Goal: Communication & Community: Answer question/provide support

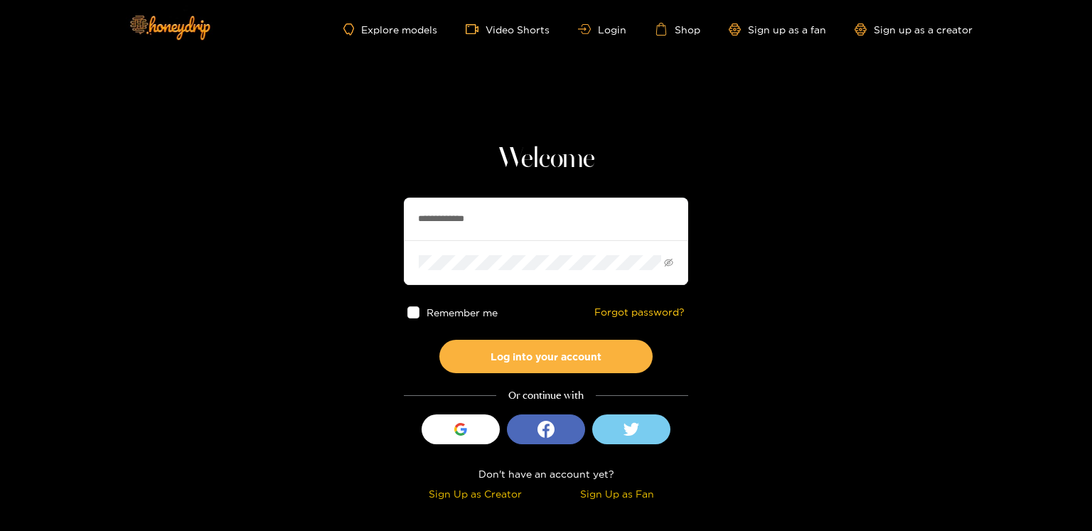
click at [428, 210] on input "**********" at bounding box center [546, 219] width 284 height 43
click at [429, 211] on input "**********" at bounding box center [546, 219] width 284 height 43
paste input "text"
type input "*******"
click at [535, 350] on button "Log into your account" at bounding box center [545, 356] width 213 height 33
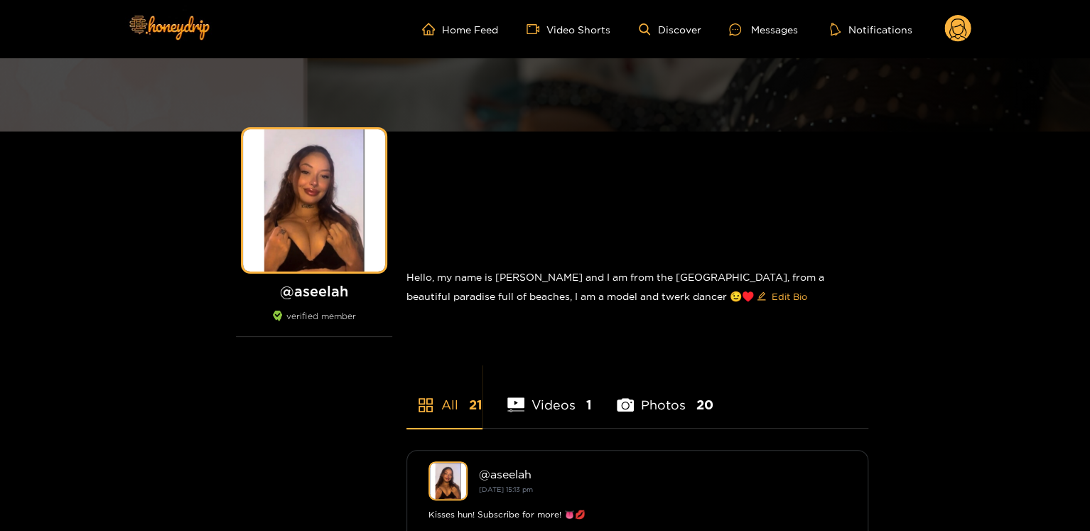
click at [952, 30] on circle at bounding box center [958, 28] width 27 height 27
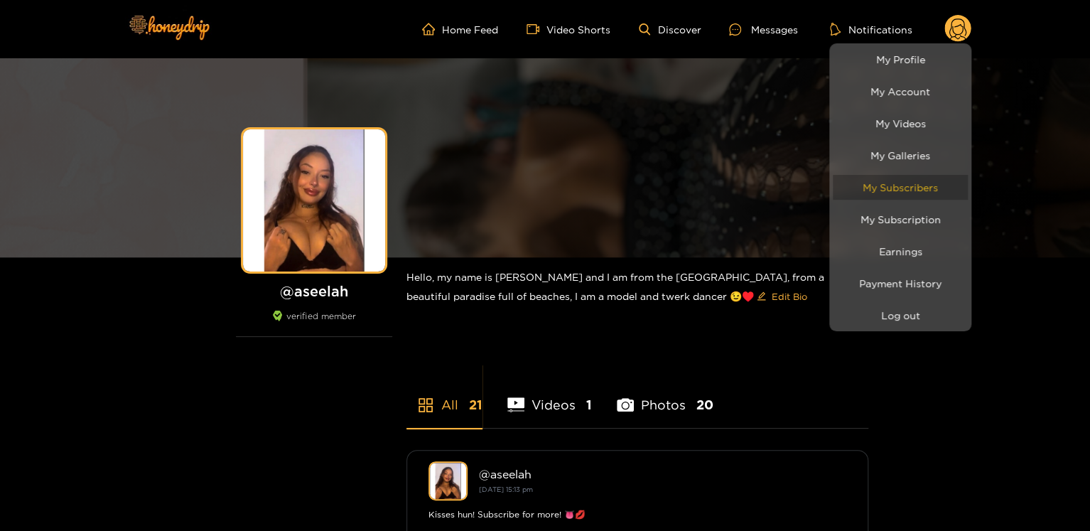
click at [921, 186] on link "My Subscribers" at bounding box center [900, 187] width 135 height 25
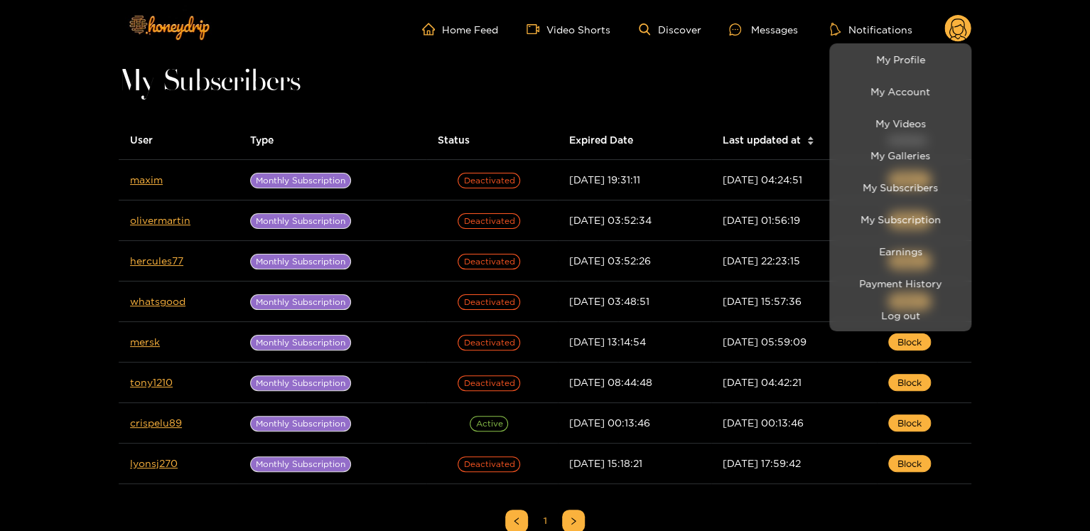
click at [754, 26] on div at bounding box center [545, 265] width 1090 height 531
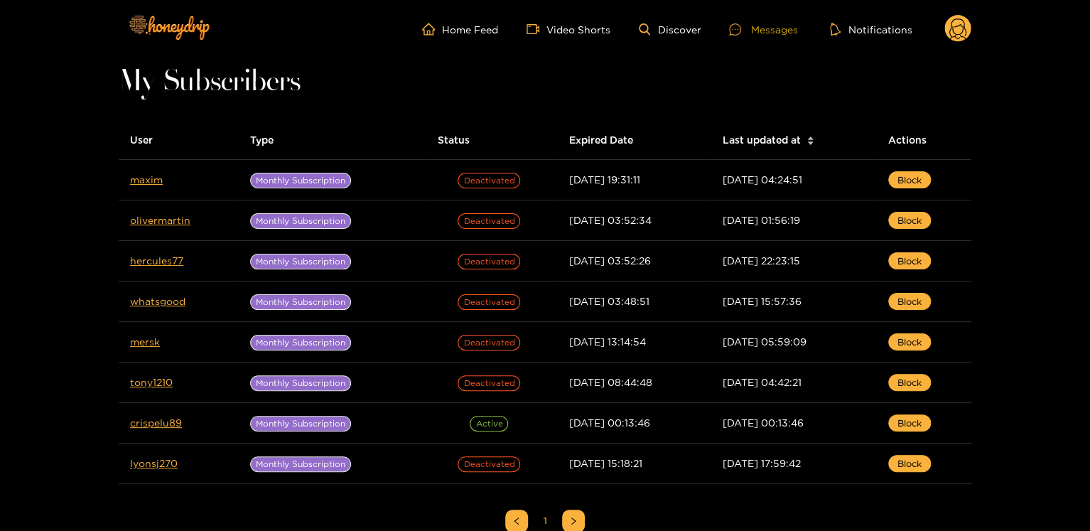
click at [753, 27] on div "Messages" at bounding box center [763, 29] width 68 height 16
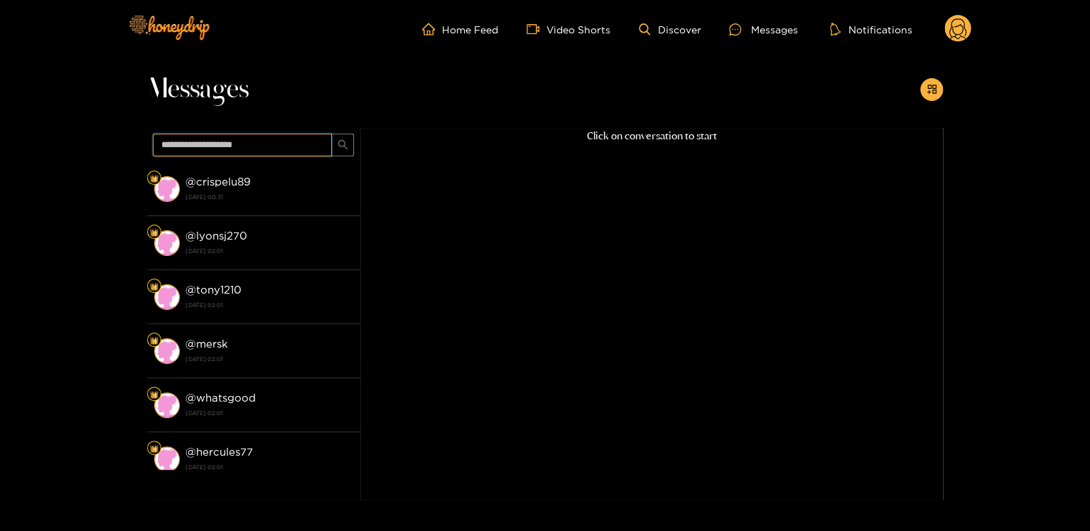
click at [265, 149] on input "text" at bounding box center [242, 145] width 179 height 23
paste input "**********"
type input "**********"
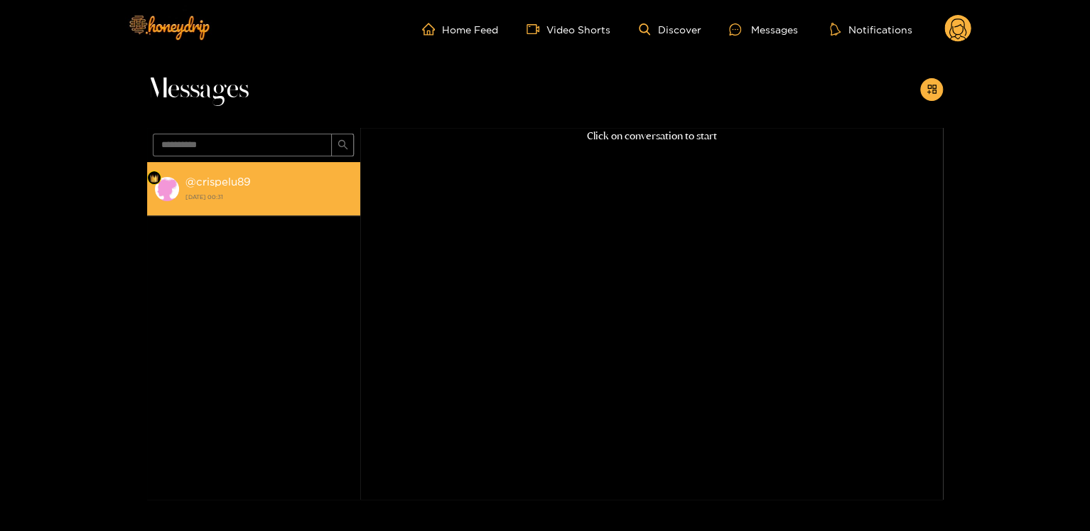
click at [256, 183] on div "@ crispelu89 [DATE] 00:31" at bounding box center [270, 189] width 168 height 32
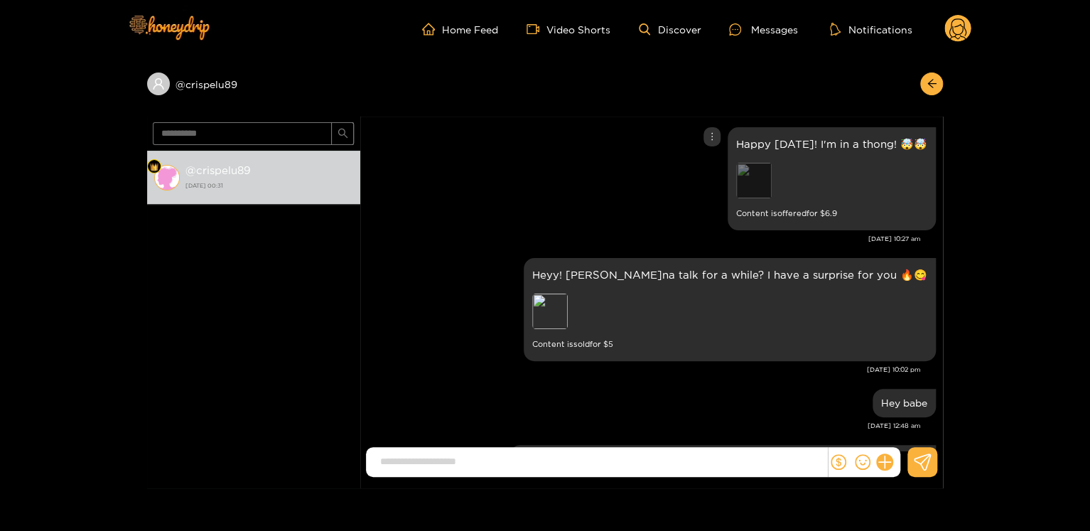
click at [761, 197] on div "Preview" at bounding box center [754, 181] width 36 height 36
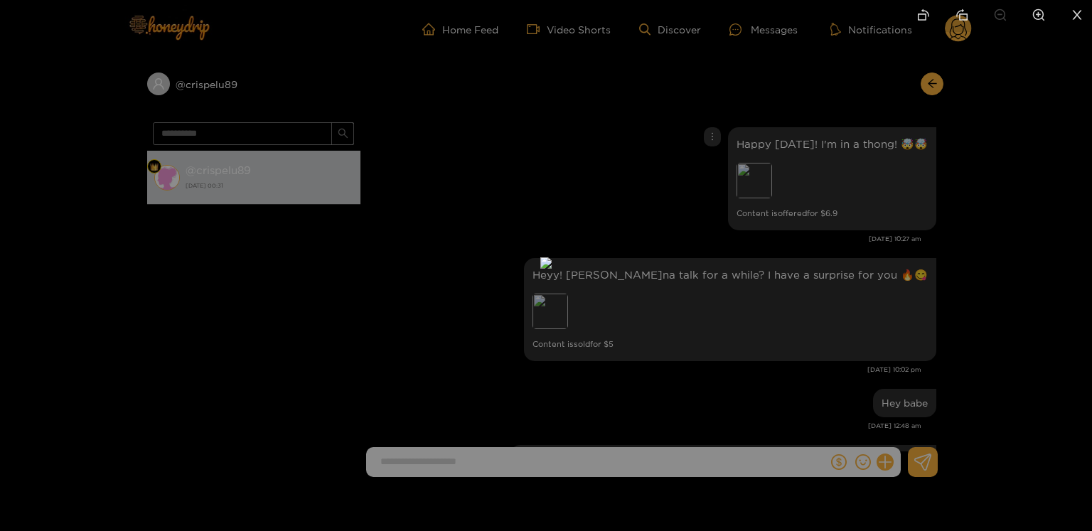
click at [540, 269] on img at bounding box center [545, 262] width 11 height 11
click at [782, 346] on div at bounding box center [546, 265] width 1092 height 531
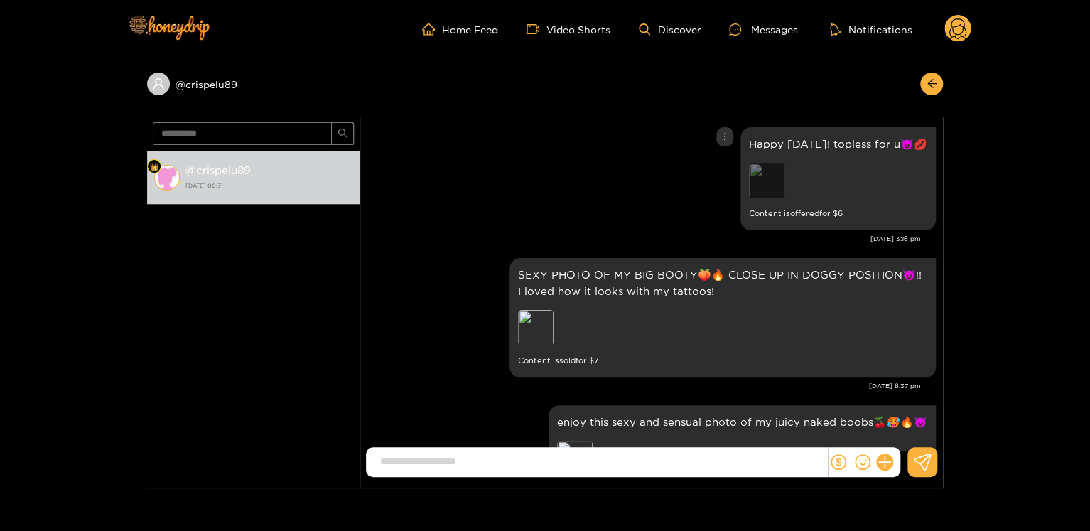
click at [765, 180] on div "Preview" at bounding box center [767, 181] width 36 height 36
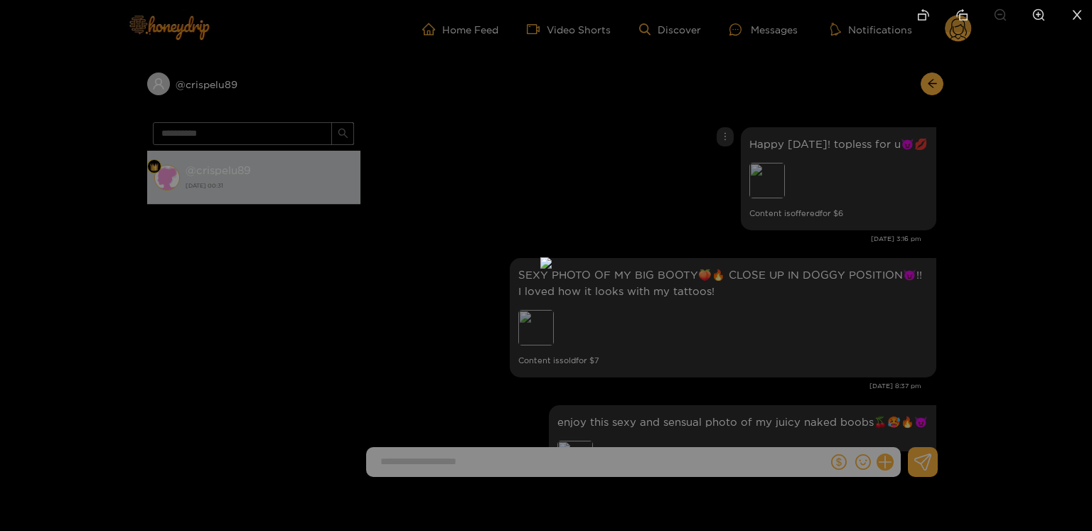
click at [808, 226] on div at bounding box center [546, 265] width 1092 height 531
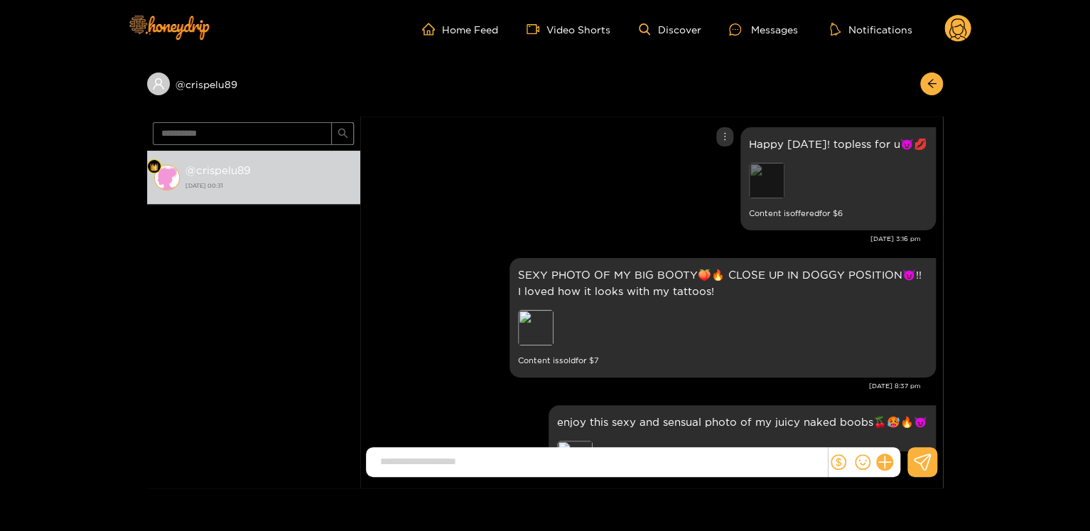
click at [752, 176] on div "Preview" at bounding box center [767, 181] width 36 height 36
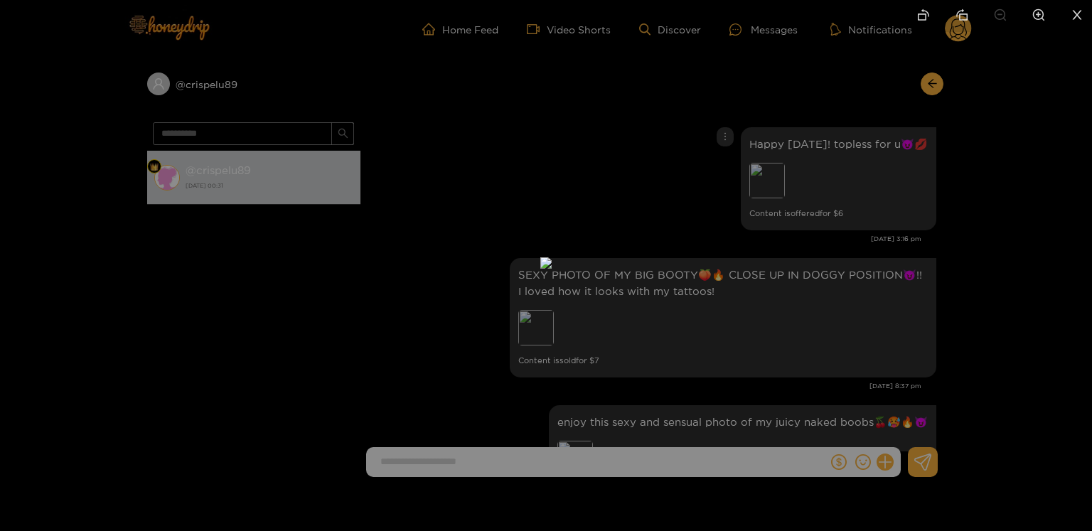
click at [866, 250] on div at bounding box center [546, 265] width 1092 height 531
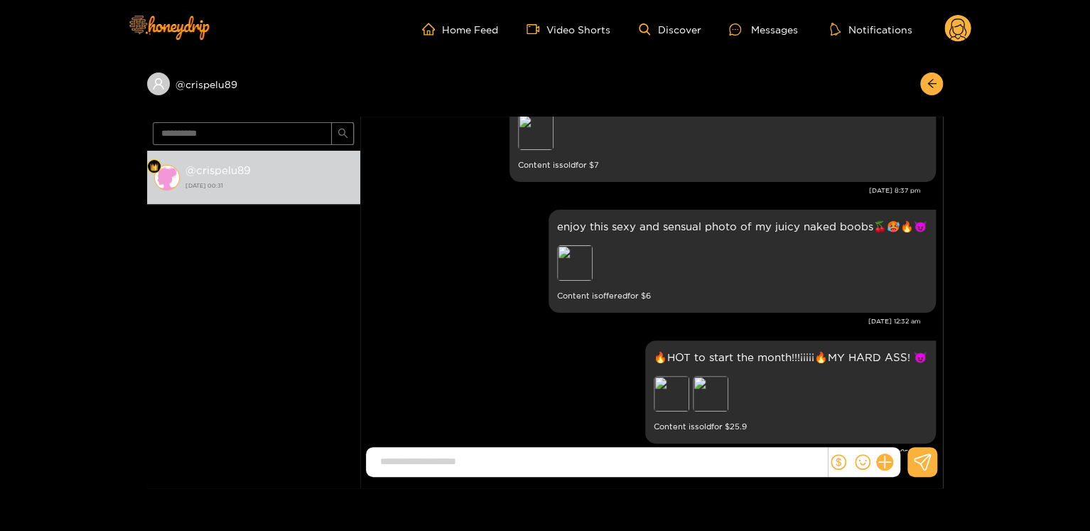
scroll to position [3768, 0]
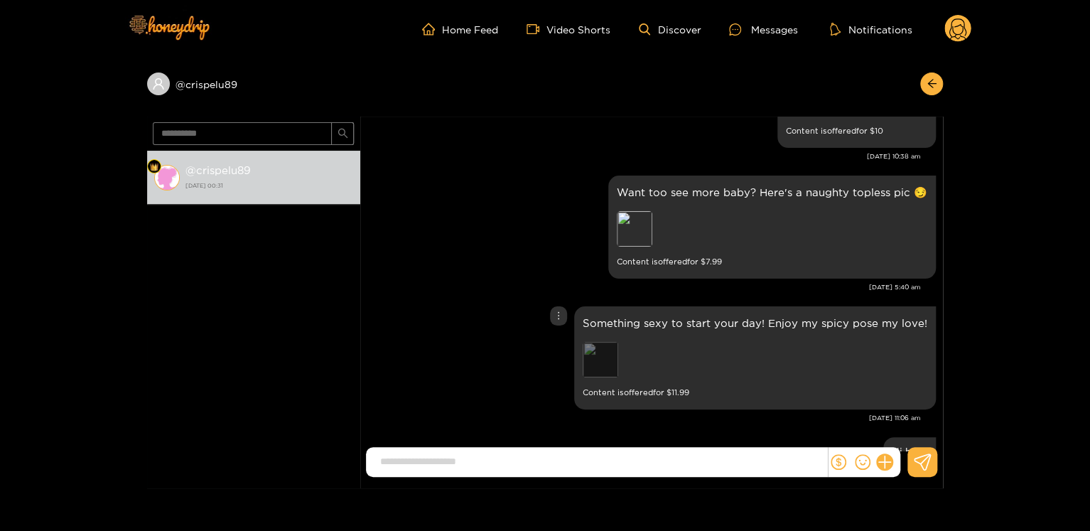
click at [618, 352] on div "Preview" at bounding box center [601, 360] width 36 height 36
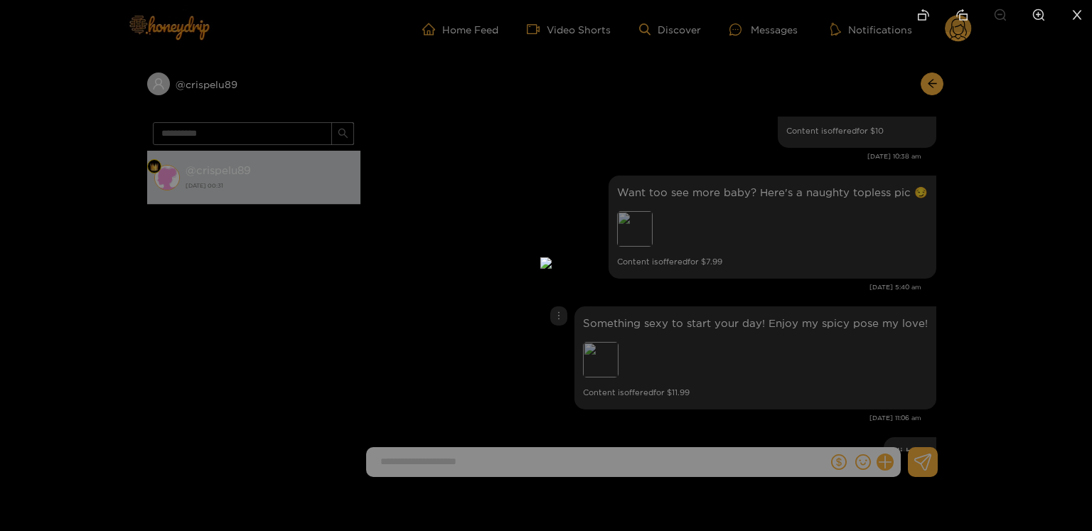
click at [800, 225] on div at bounding box center [546, 265] width 1092 height 531
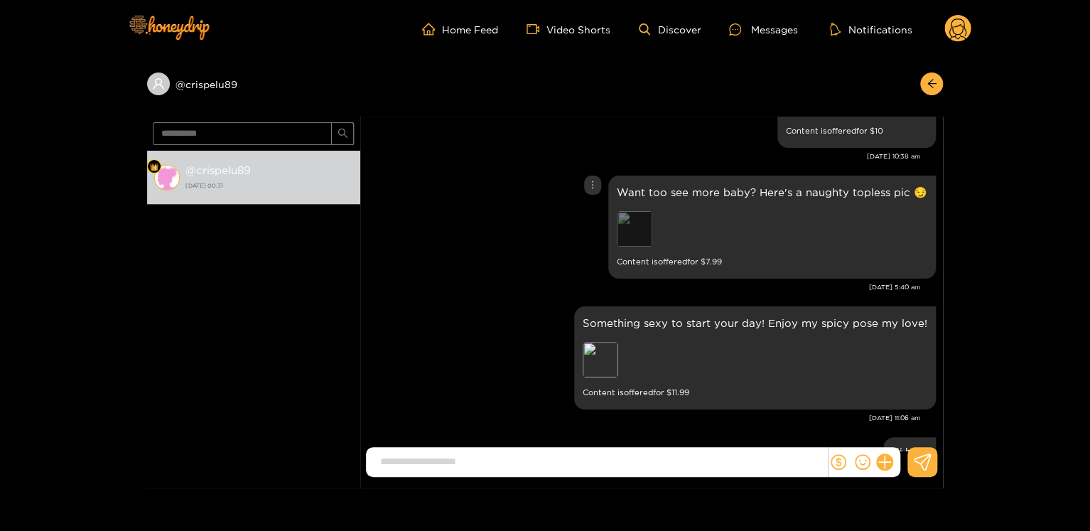
click at [653, 227] on div "Preview" at bounding box center [635, 229] width 36 height 36
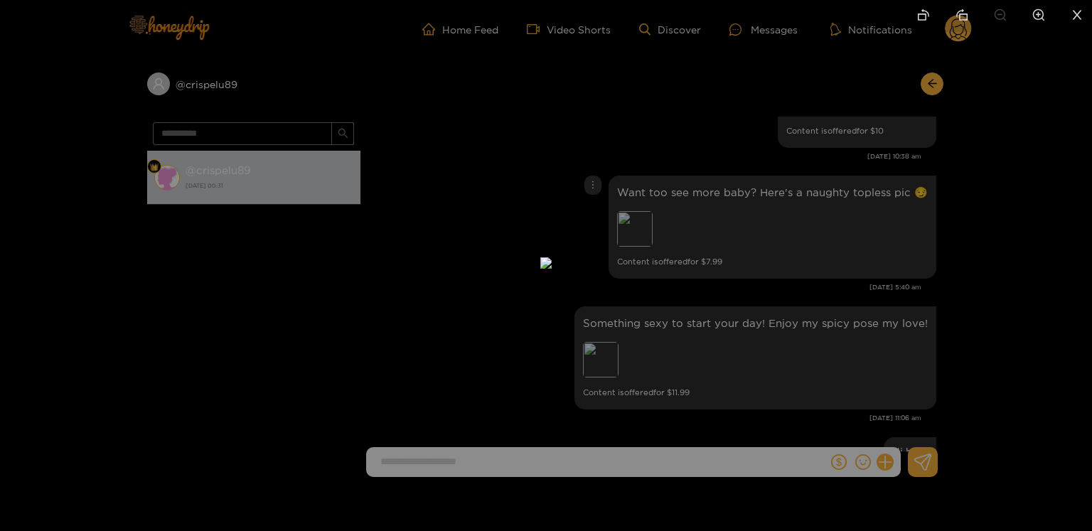
click at [552, 257] on img at bounding box center [545, 262] width 11 height 11
drag, startPoint x: 947, startPoint y: 53, endPoint x: 966, endPoint y: 31, distance: 28.7
click at [950, 51] on div at bounding box center [546, 265] width 1092 height 531
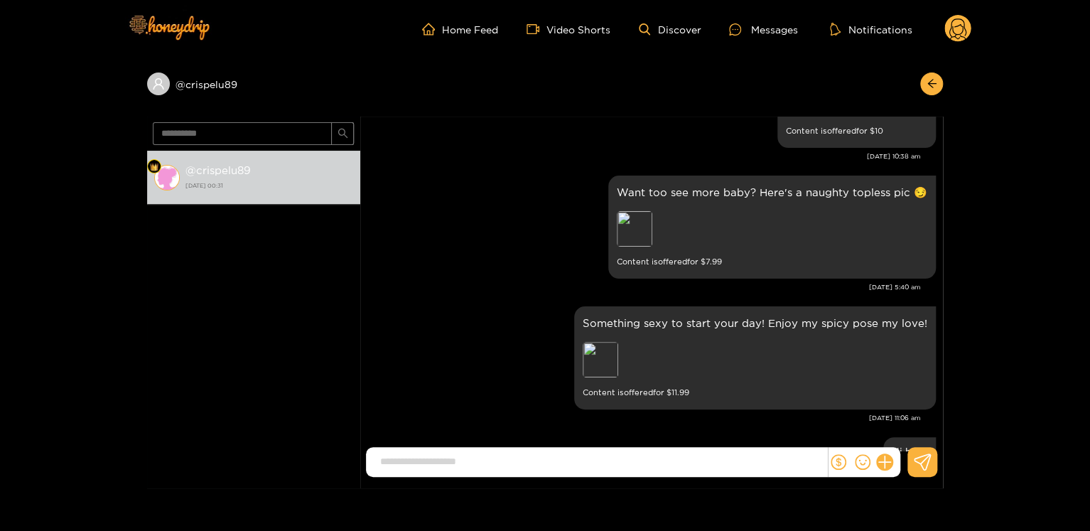
click at [962, 29] on circle at bounding box center [958, 28] width 27 height 27
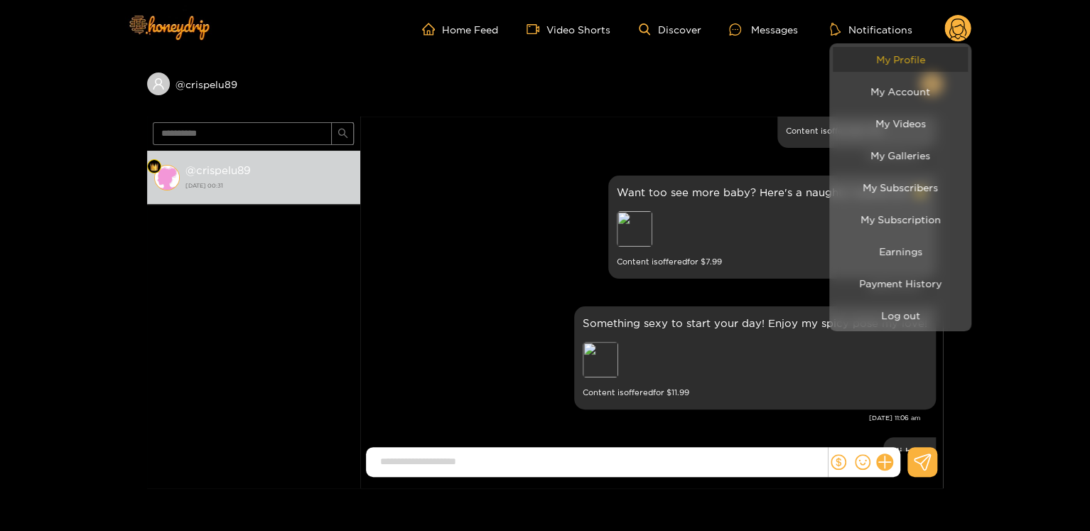
click at [908, 60] on link "My Profile" at bounding box center [900, 59] width 135 height 25
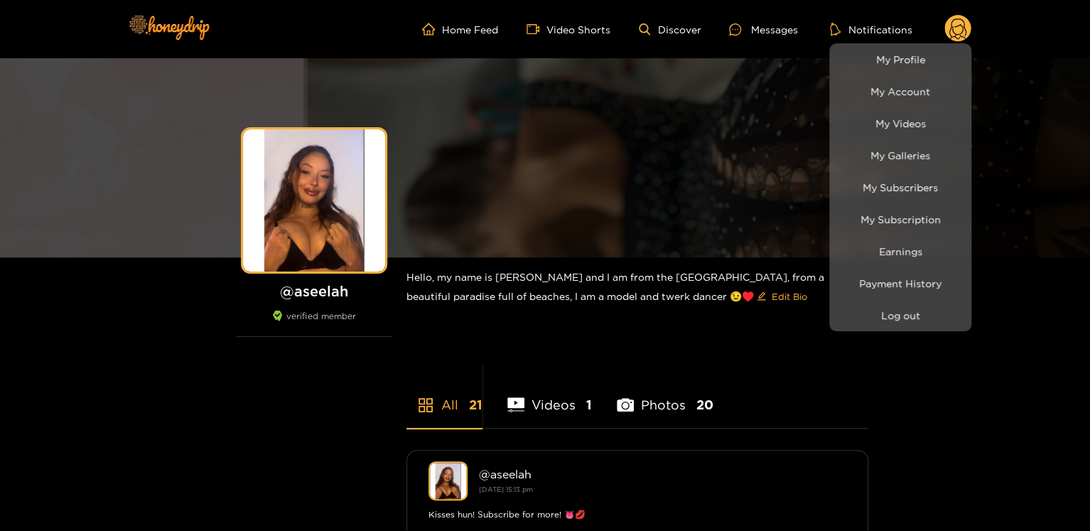
click at [764, 33] on div at bounding box center [545, 265] width 1090 height 531
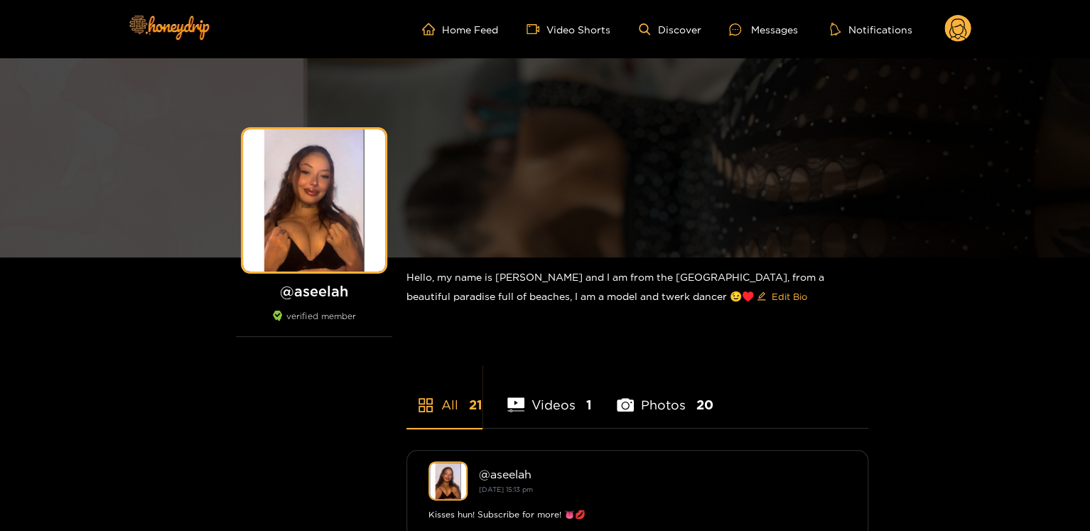
click at [764, 33] on div "Messages" at bounding box center [763, 29] width 68 height 16
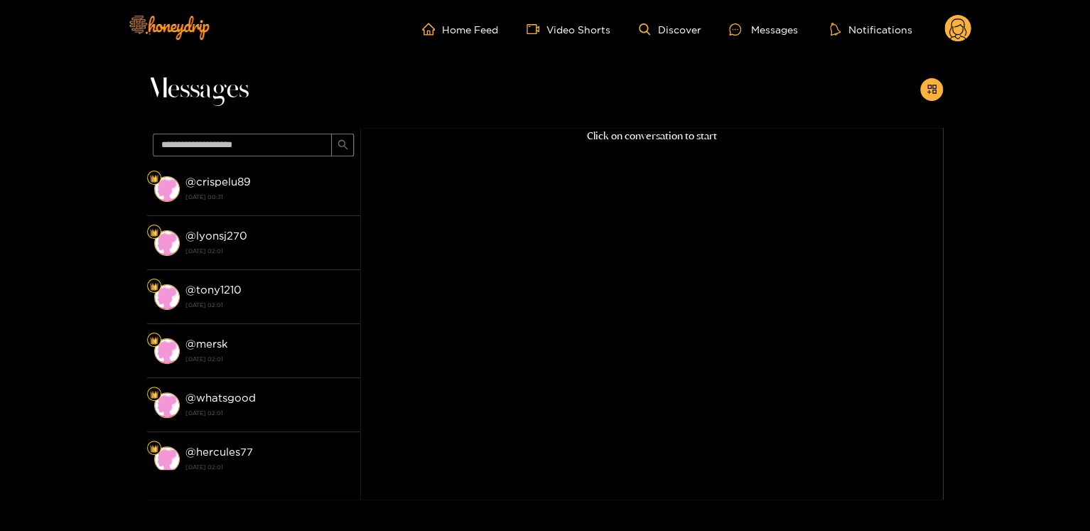
click at [331, 157] on span at bounding box center [253, 145] width 213 height 34
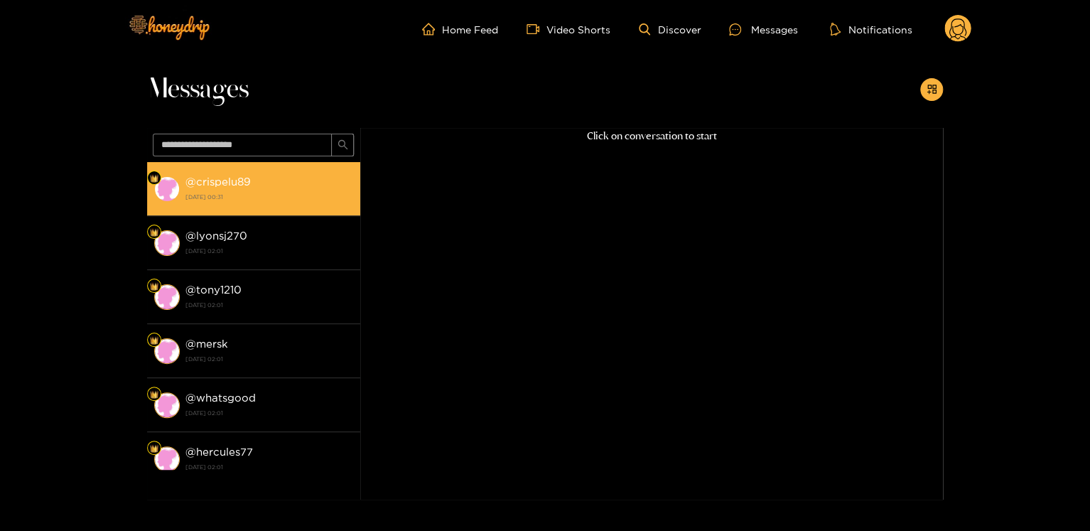
click at [326, 183] on div "@ crispelu89 [DATE] 00:31" at bounding box center [270, 189] width 168 height 32
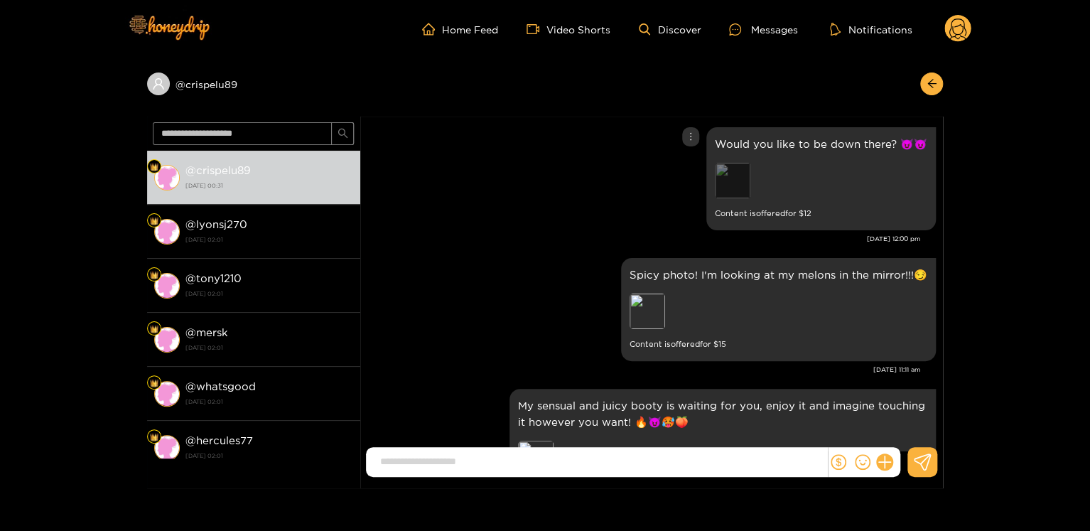
click at [729, 183] on div "Preview" at bounding box center [733, 181] width 36 height 36
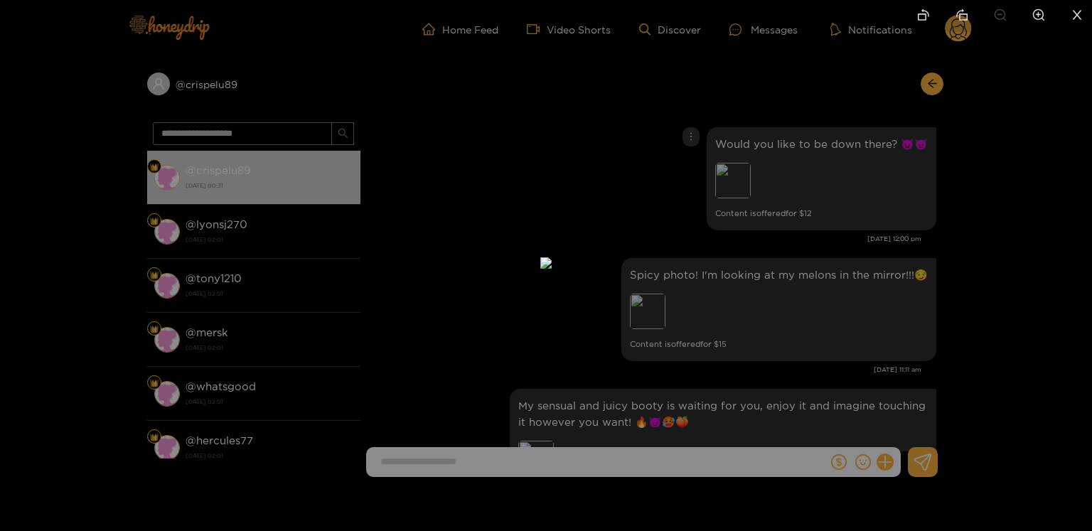
click at [1083, 14] on li at bounding box center [1077, 16] width 30 height 32
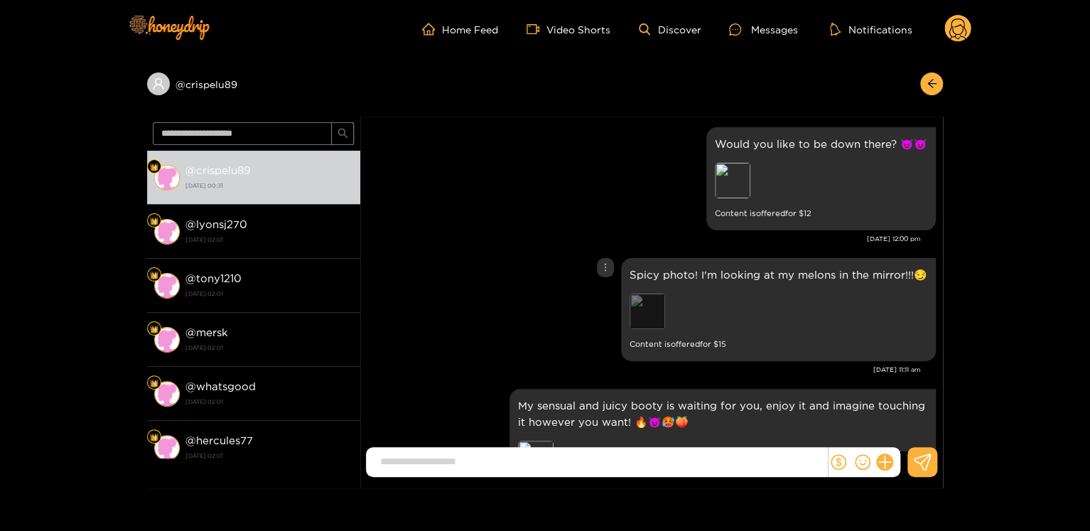
click at [654, 324] on div "Preview" at bounding box center [648, 312] width 36 height 36
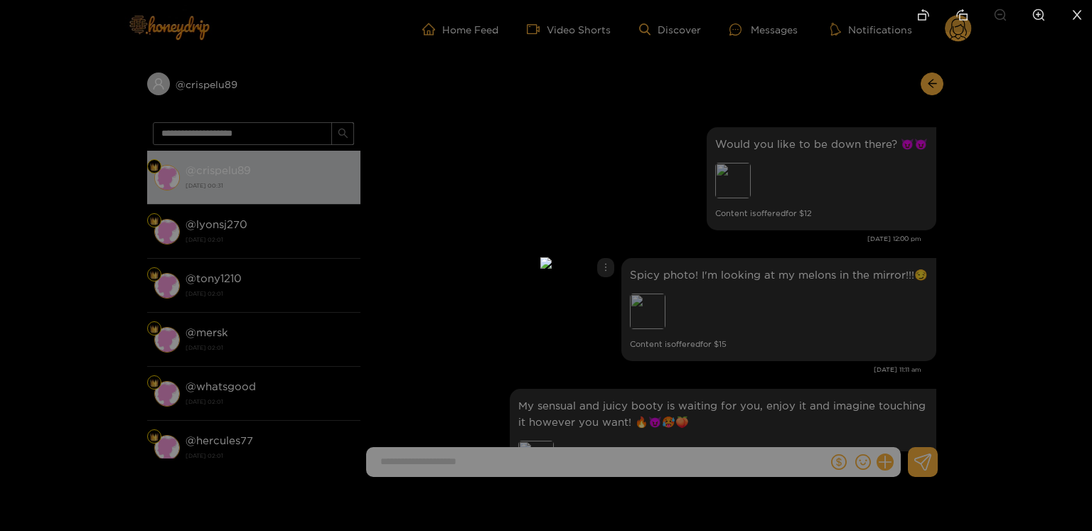
click at [847, 323] on div at bounding box center [546, 265] width 1092 height 531
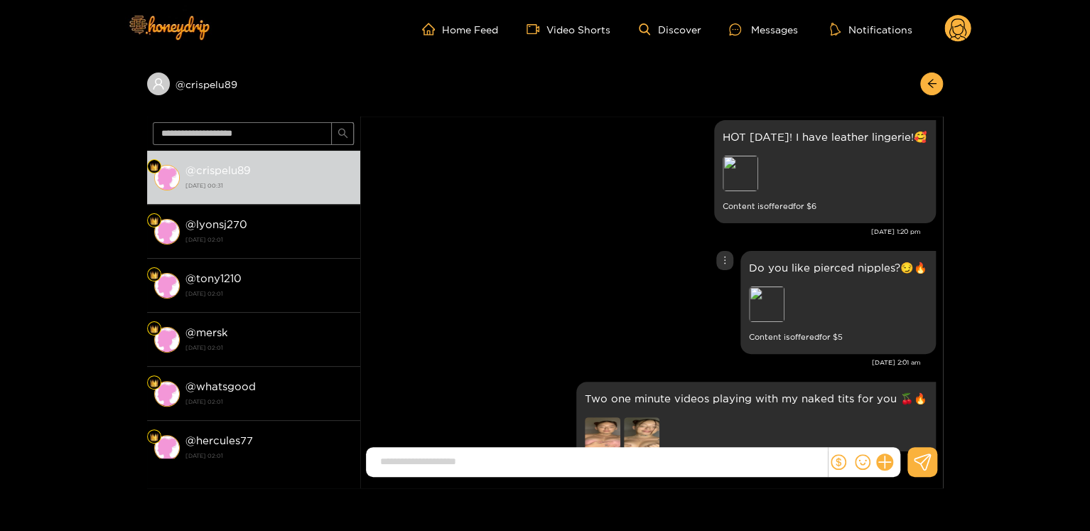
scroll to position [21241, 0]
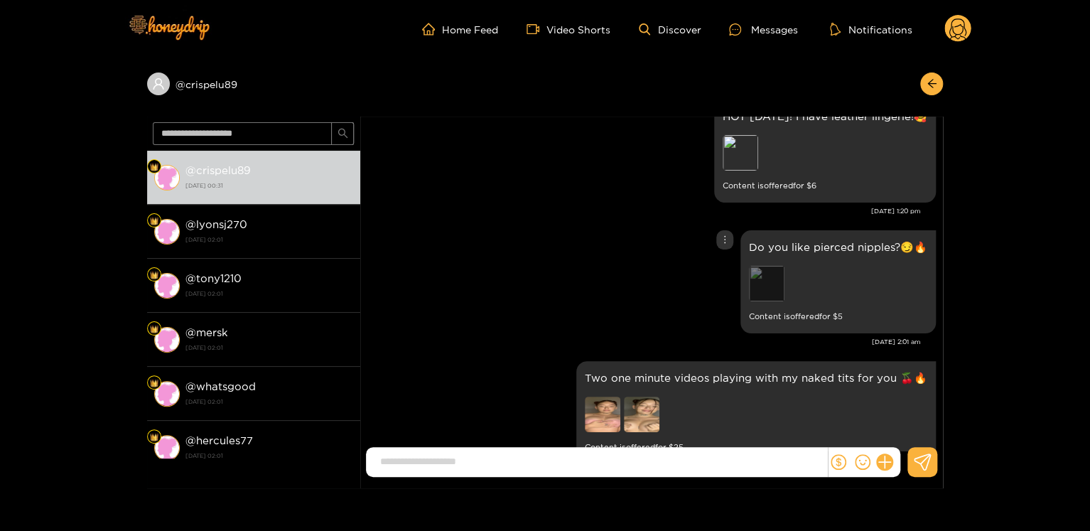
click at [768, 266] on div "Preview" at bounding box center [767, 284] width 36 height 36
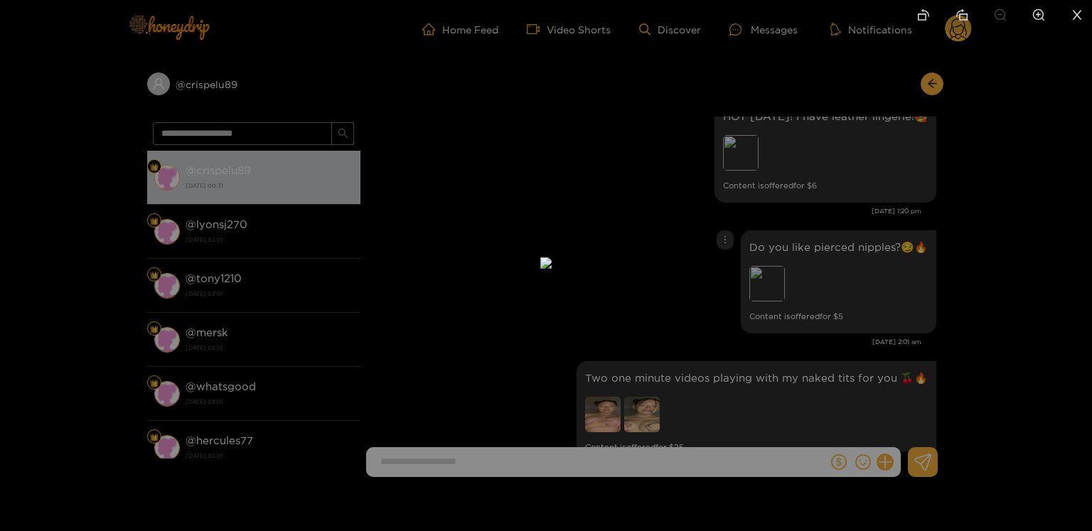
click at [870, 192] on div at bounding box center [546, 265] width 1092 height 531
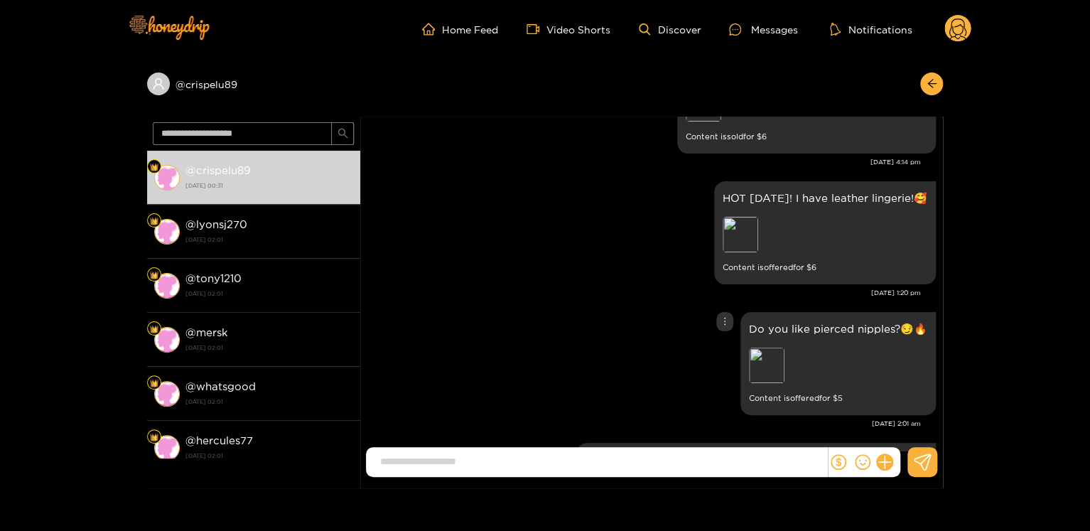
scroll to position [21098, 0]
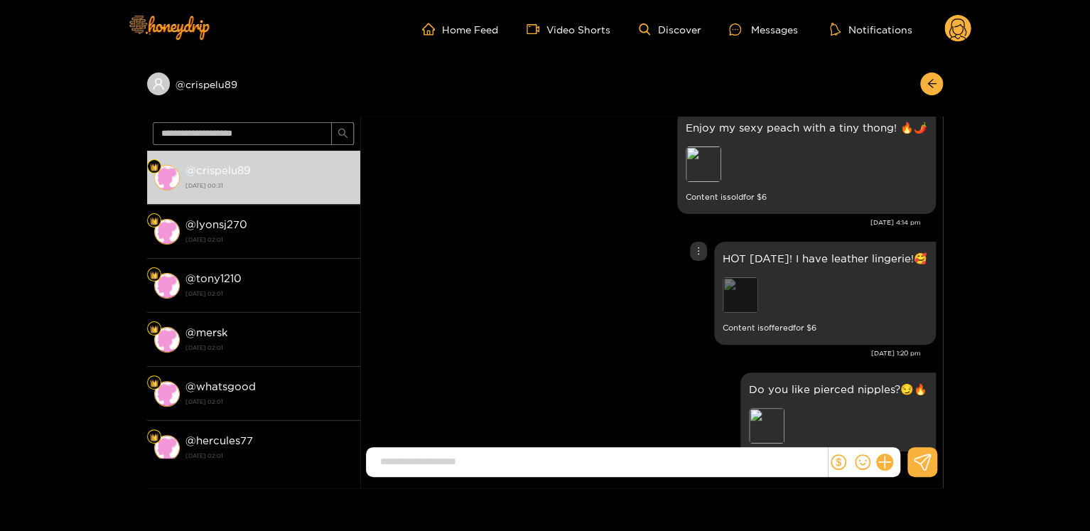
click at [742, 286] on div "Preview" at bounding box center [741, 295] width 36 height 36
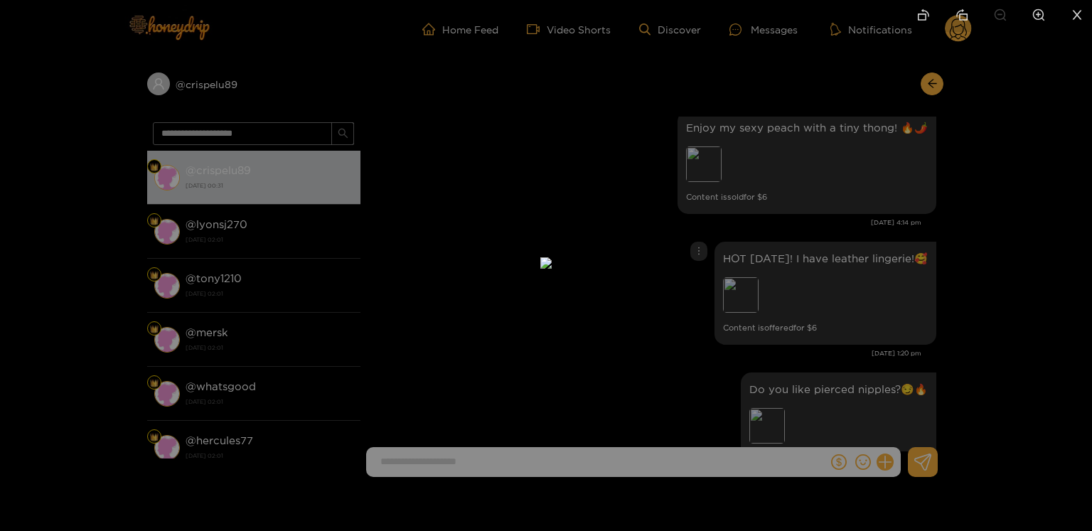
click at [791, 277] on div at bounding box center [546, 265] width 1092 height 531
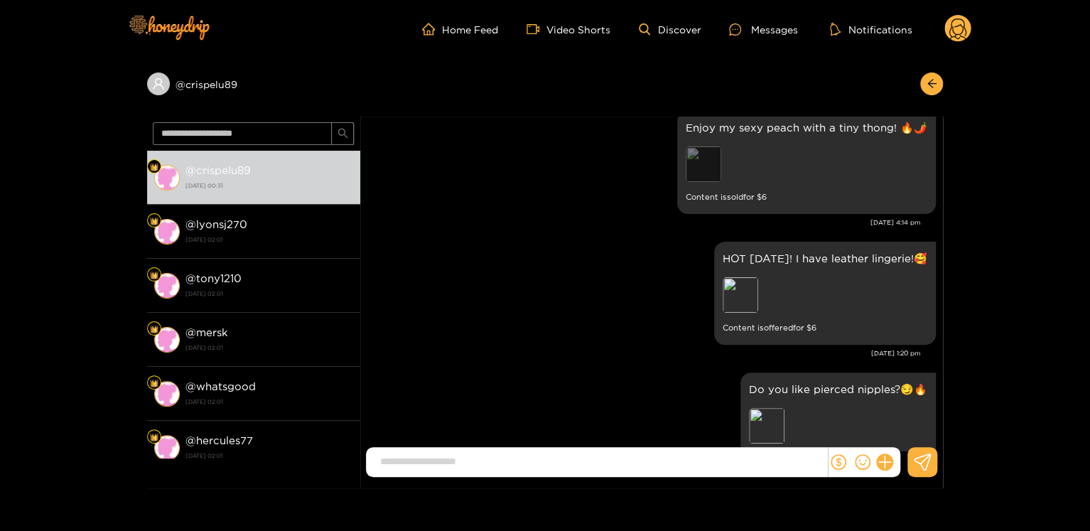
click at [717, 157] on div "Preview" at bounding box center [704, 164] width 36 height 36
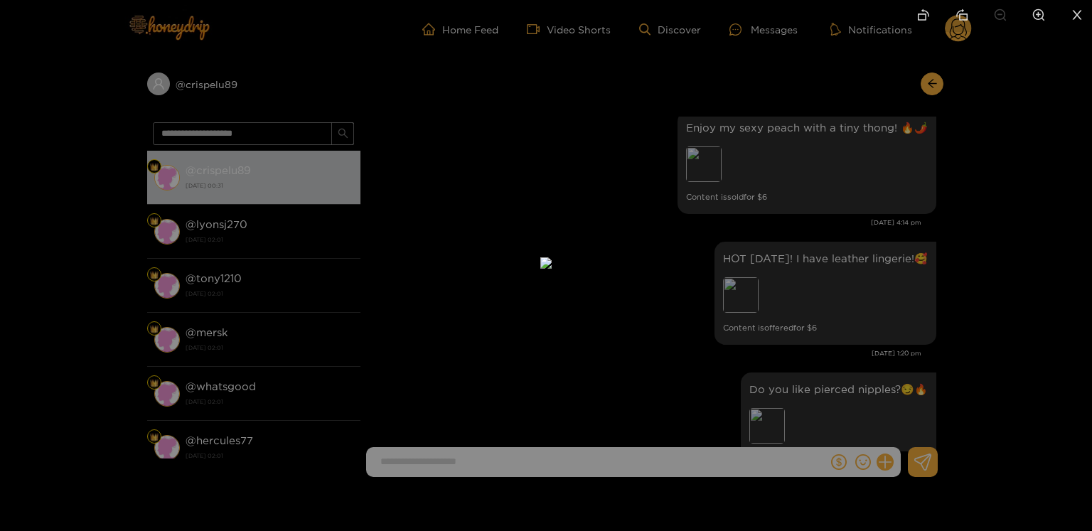
click at [853, 195] on div at bounding box center [546, 265] width 1092 height 531
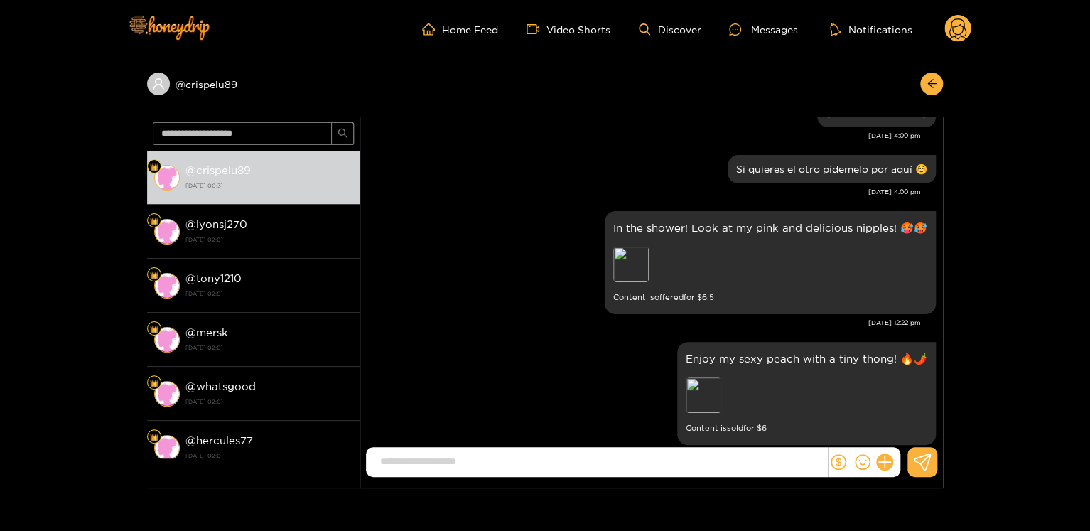
scroll to position [20814, 0]
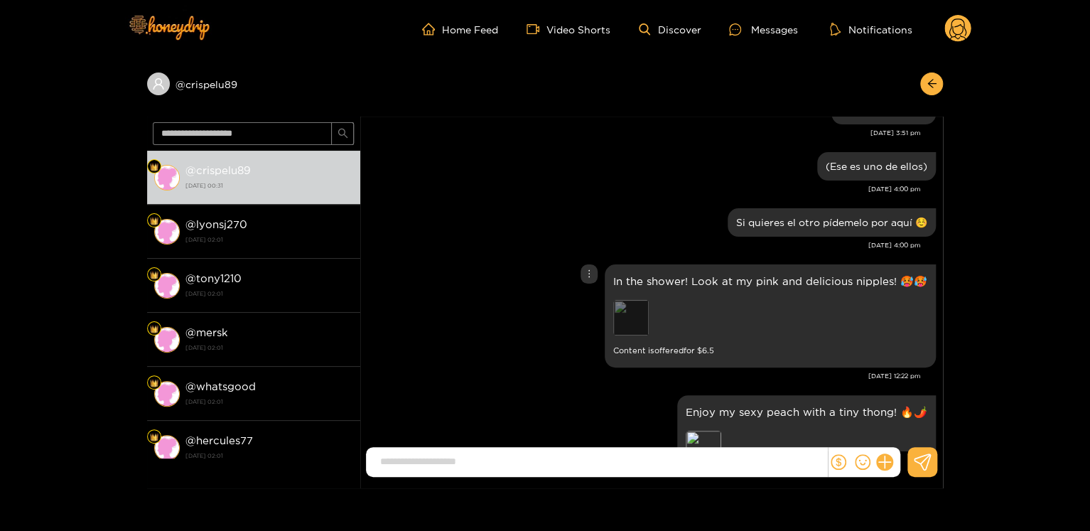
click at [634, 306] on div "Preview" at bounding box center [631, 318] width 36 height 36
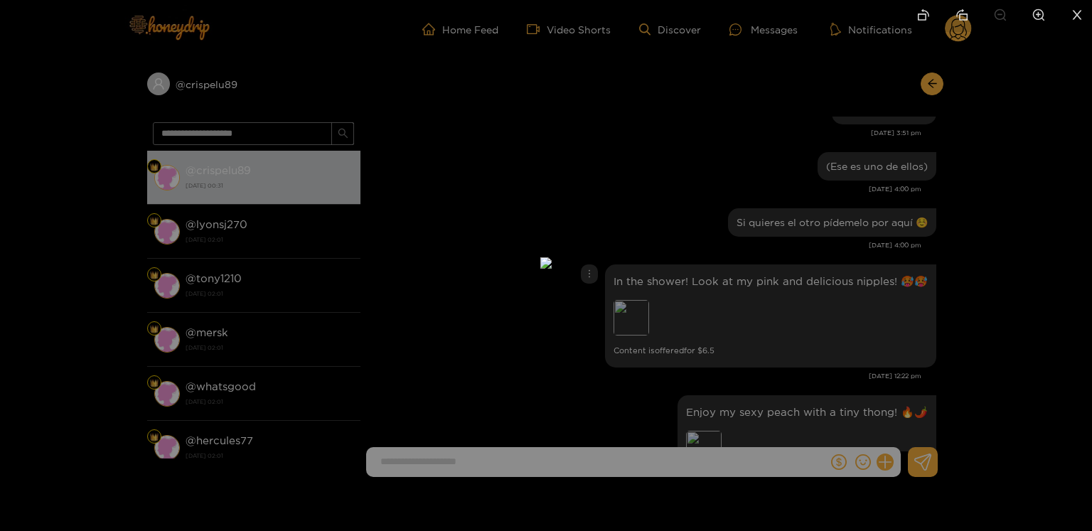
click at [881, 338] on div at bounding box center [546, 265] width 1092 height 531
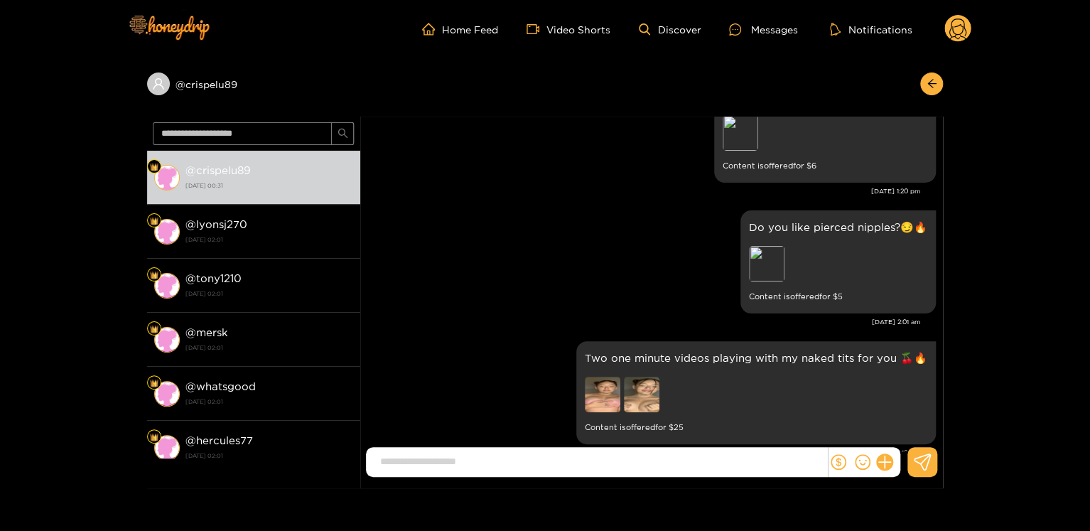
scroll to position [21262, 0]
click at [760, 249] on div "Preview" at bounding box center [767, 263] width 36 height 36
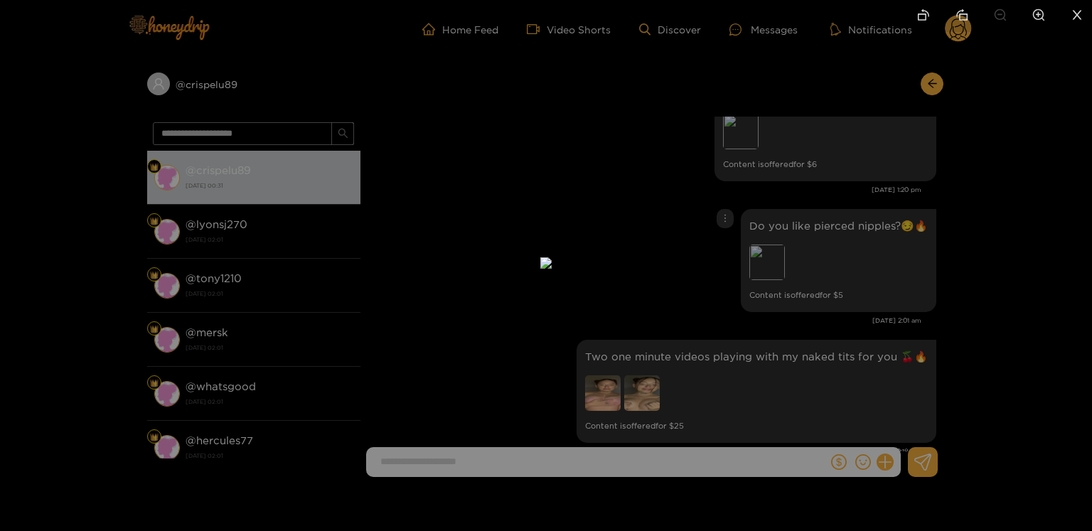
click at [813, 244] on div at bounding box center [546, 265] width 1092 height 531
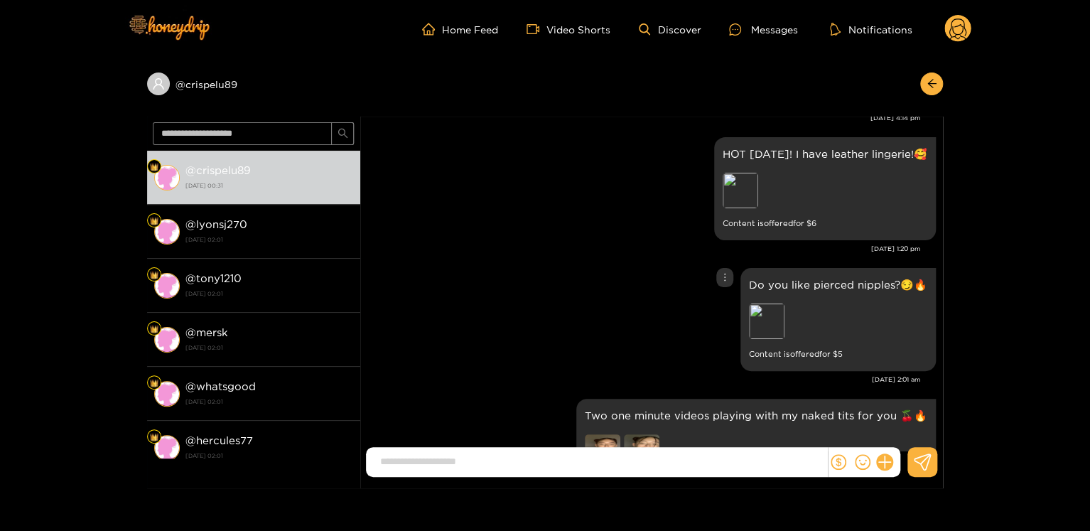
scroll to position [21197, 0]
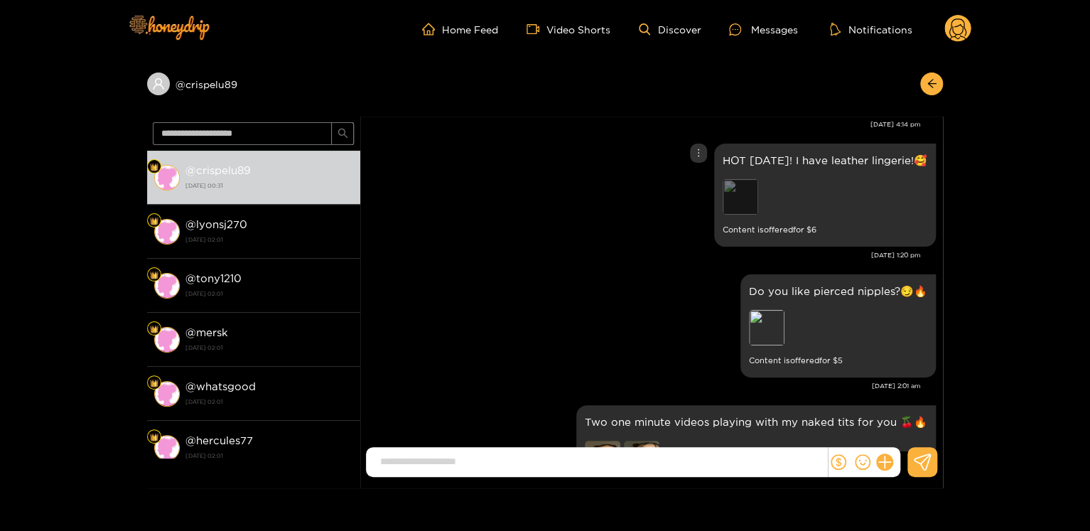
click at [747, 179] on div "Preview" at bounding box center [741, 197] width 36 height 36
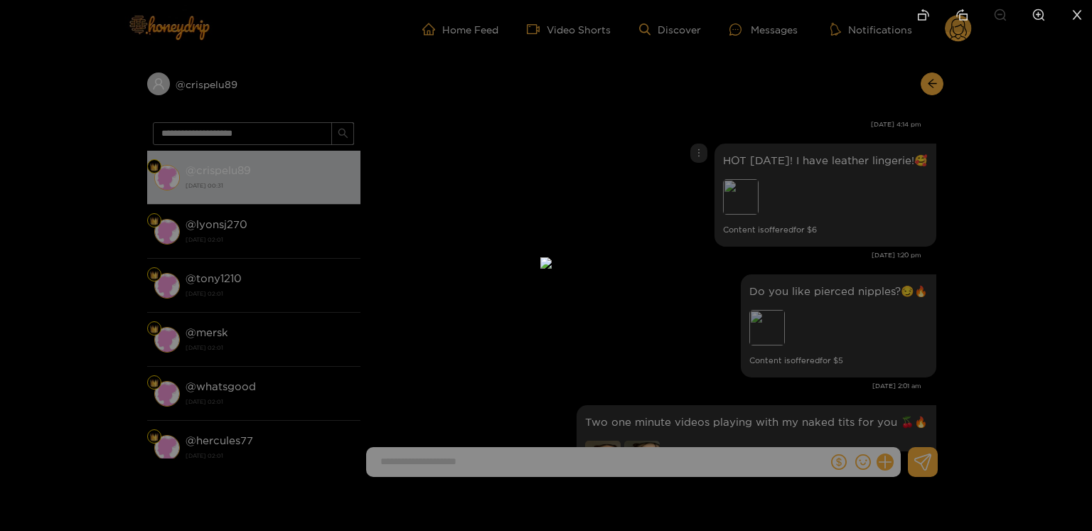
click at [798, 180] on div at bounding box center [546, 265] width 1092 height 531
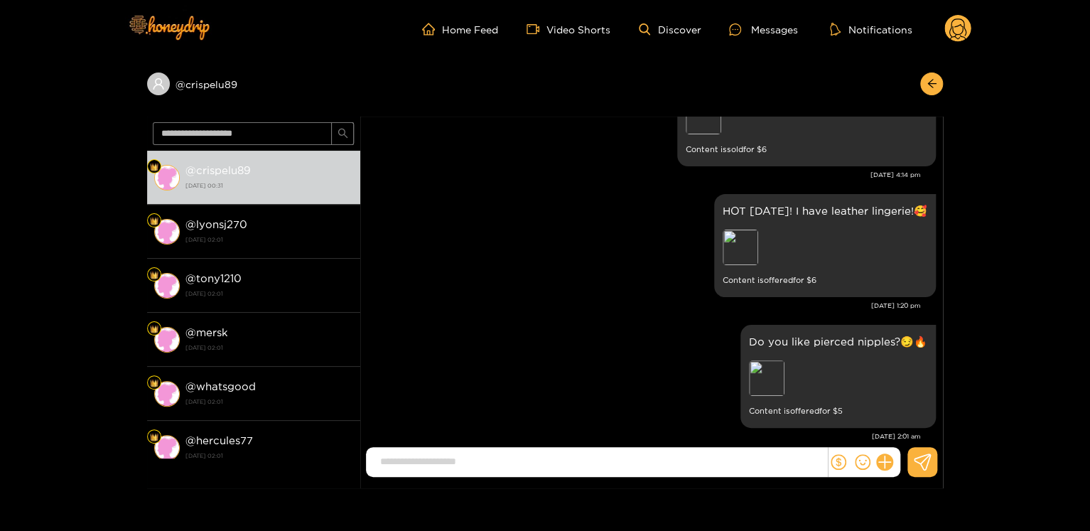
scroll to position [21143, 0]
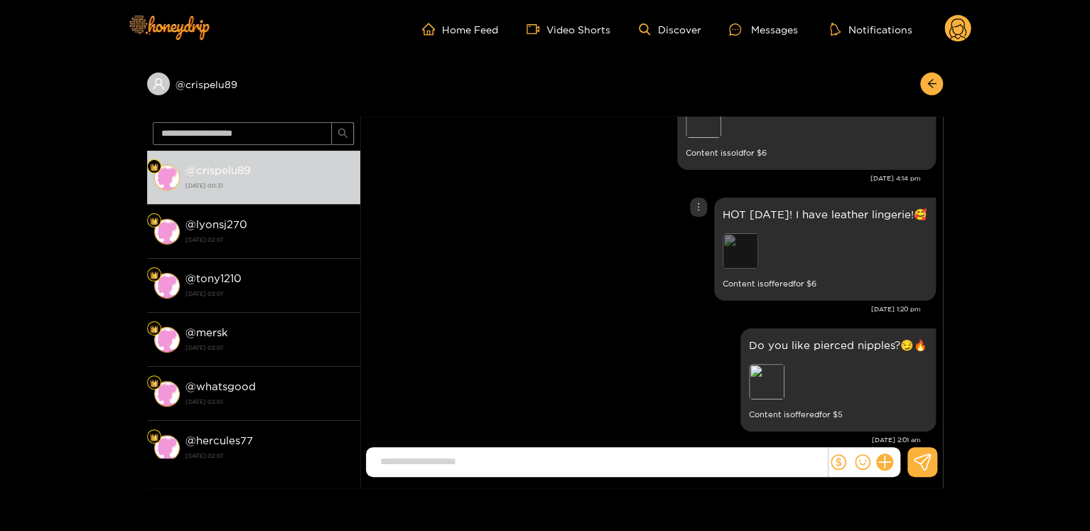
click at [734, 233] on div "Preview" at bounding box center [741, 251] width 36 height 36
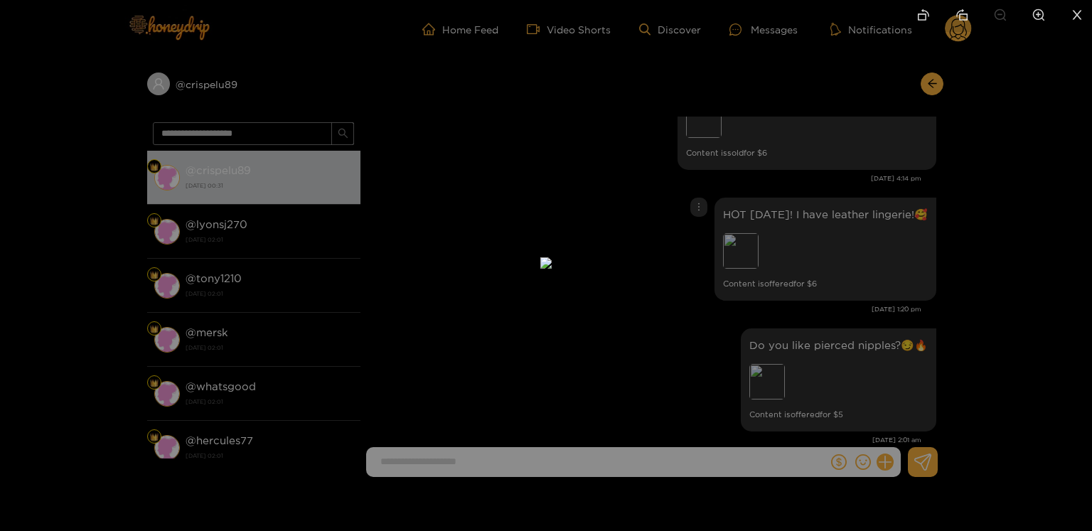
click at [829, 279] on div at bounding box center [546, 265] width 1092 height 531
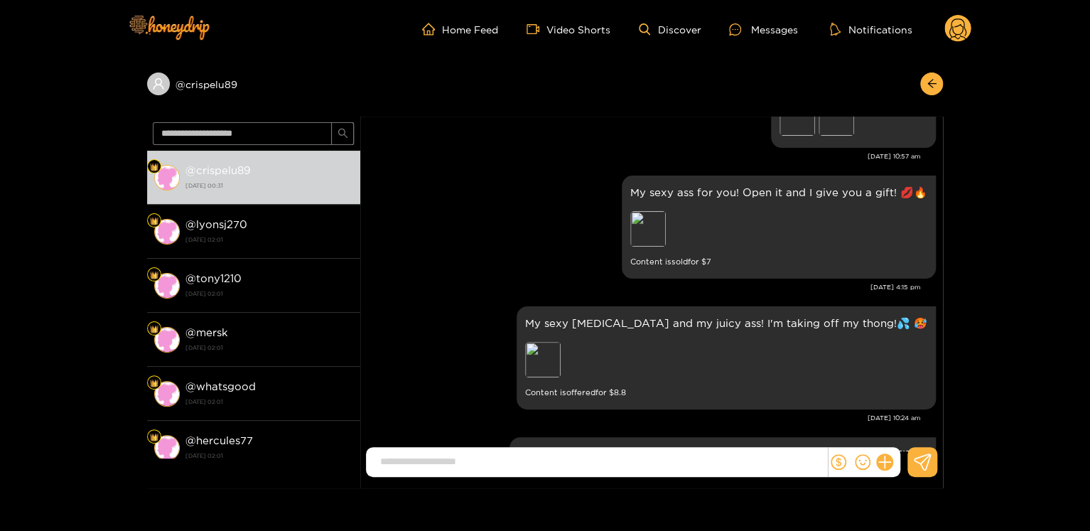
scroll to position [11712, 0]
click at [561, 377] on div "Preview" at bounding box center [543, 359] width 36 height 36
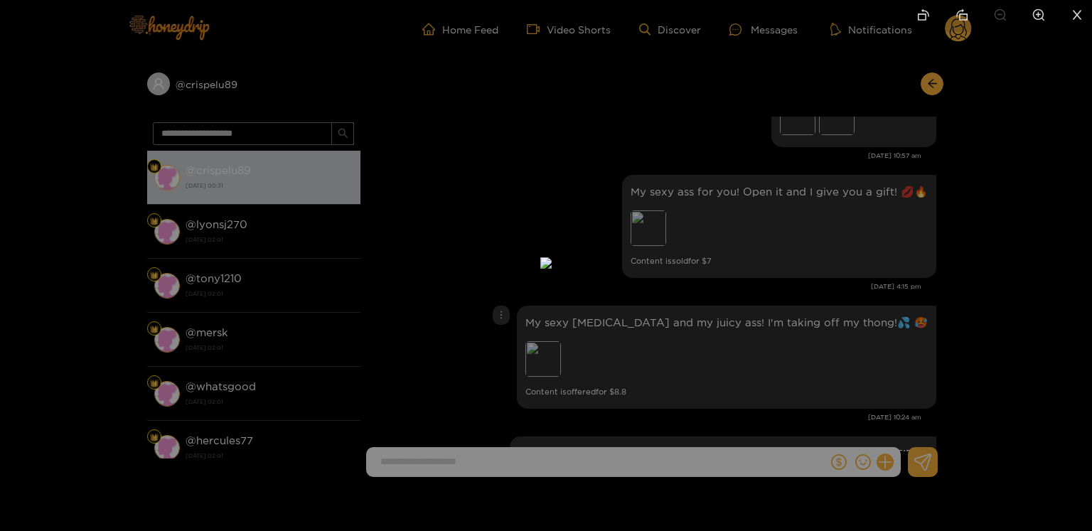
click at [864, 237] on div at bounding box center [546, 265] width 1092 height 531
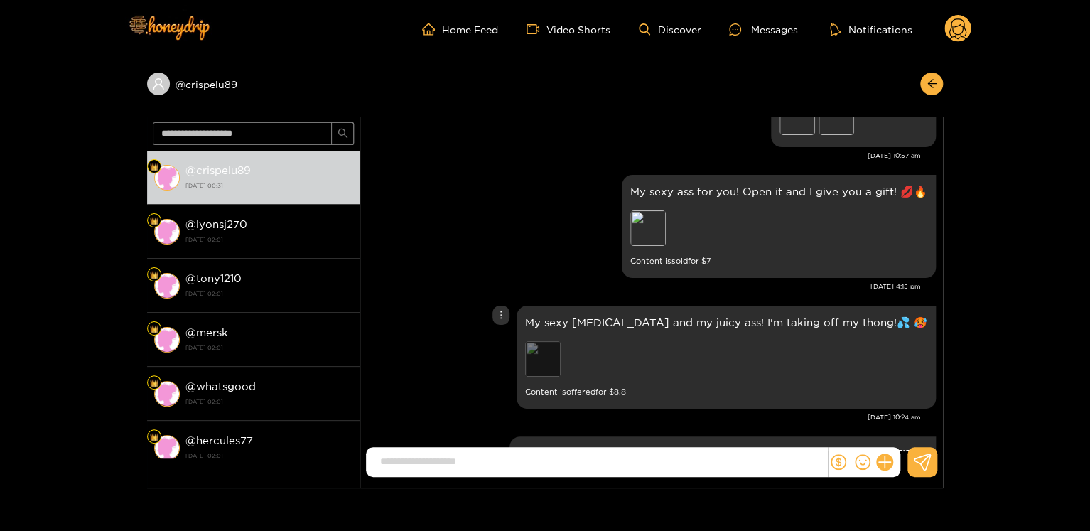
click at [561, 366] on div "Preview" at bounding box center [543, 359] width 36 height 36
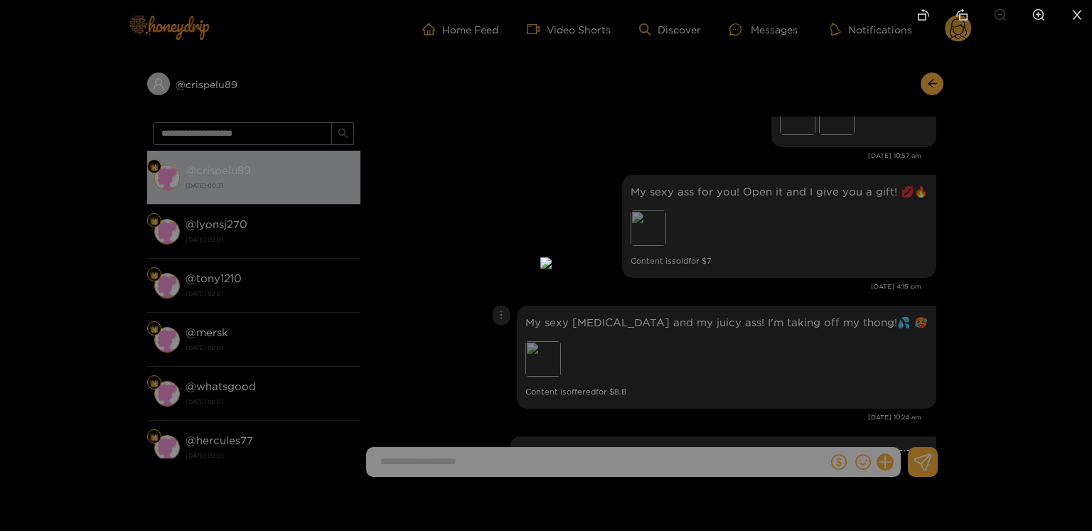
click at [867, 260] on div at bounding box center [546, 265] width 1092 height 531
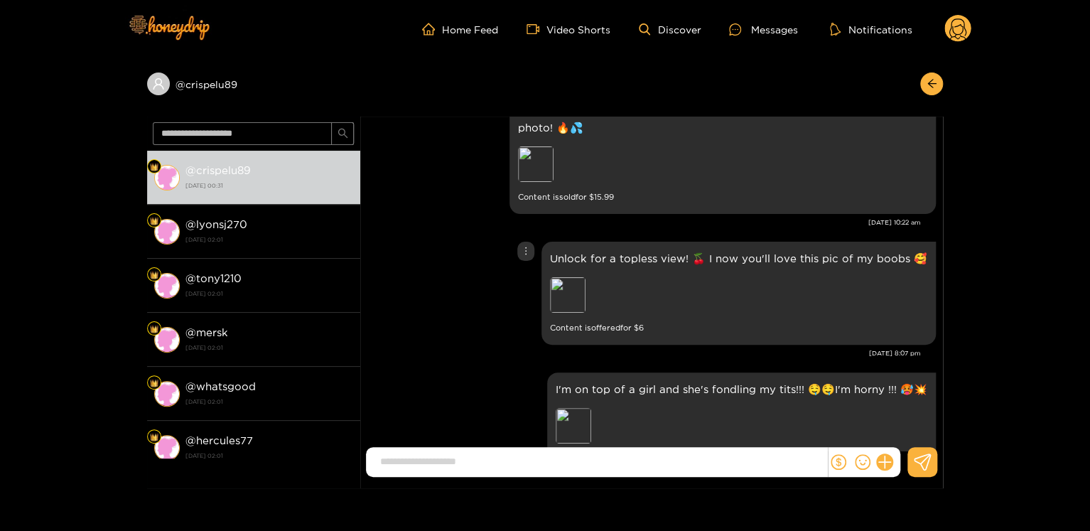
scroll to position [18025, 0]
click at [567, 277] on div "Preview" at bounding box center [568, 295] width 36 height 36
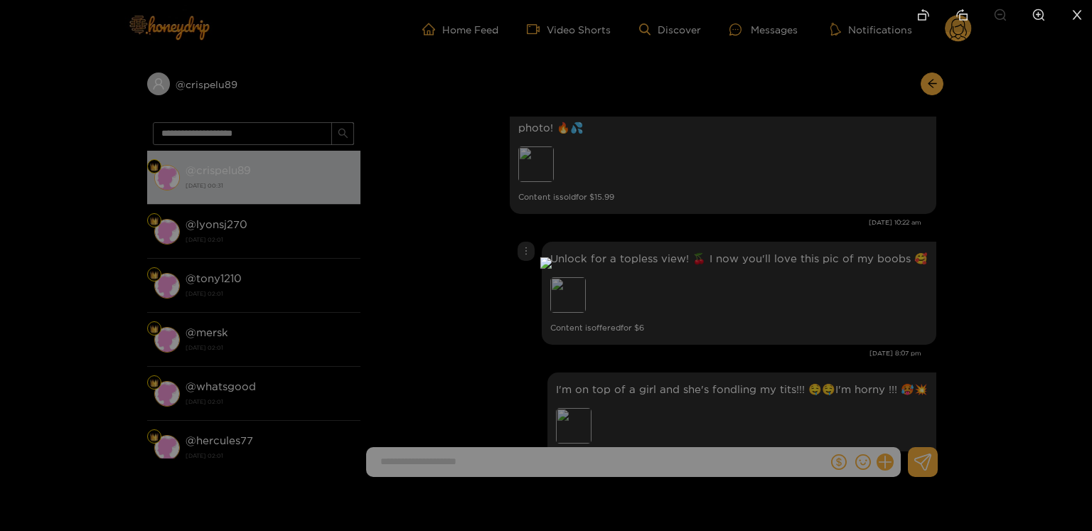
click at [1002, 267] on div at bounding box center [546, 265] width 1092 height 531
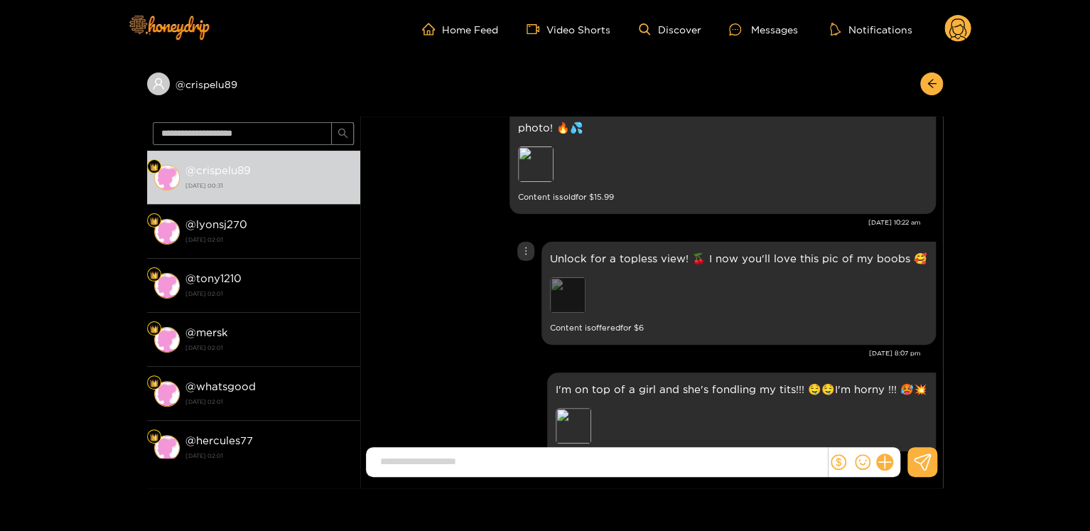
click at [586, 277] on div "Preview" at bounding box center [568, 295] width 36 height 36
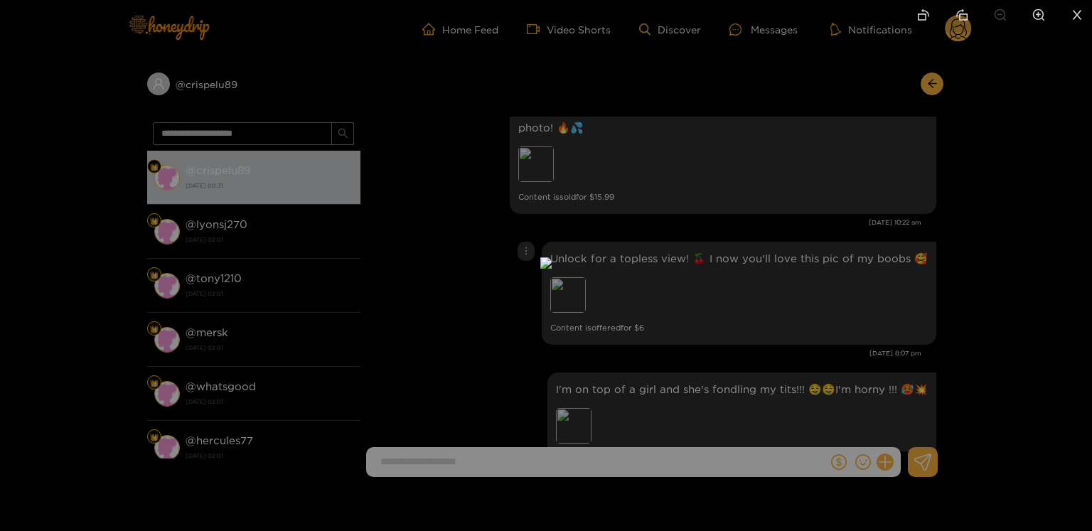
click at [1046, 306] on div at bounding box center [546, 265] width 1092 height 531
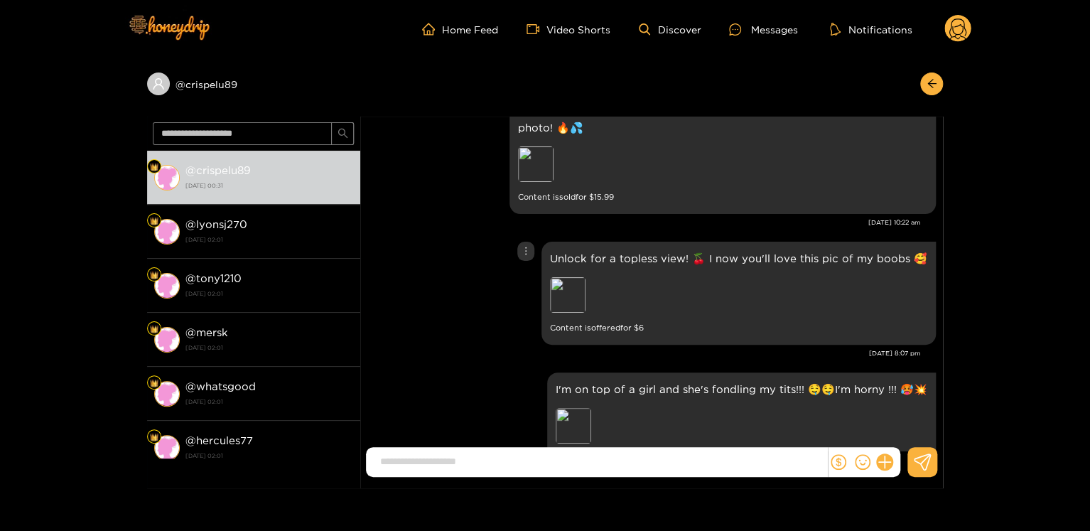
click at [552, 256] on div "Unlock for a topless view! 🍒 I now you'll love this pic of my boobs 🥰 Preview C…" at bounding box center [739, 293] width 395 height 103
click at [573, 277] on div "Preview" at bounding box center [568, 295] width 36 height 36
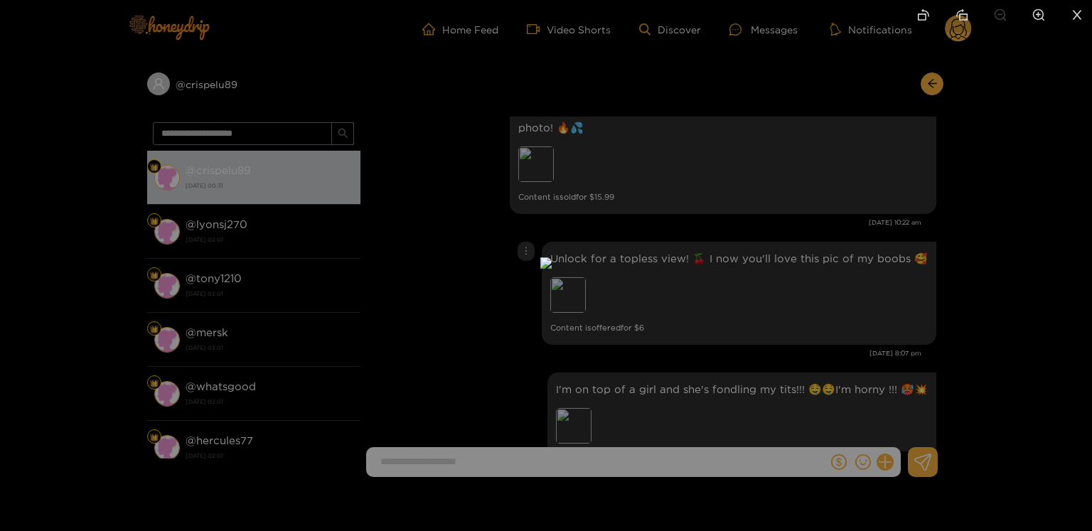
click at [944, 106] on div at bounding box center [546, 265] width 1092 height 531
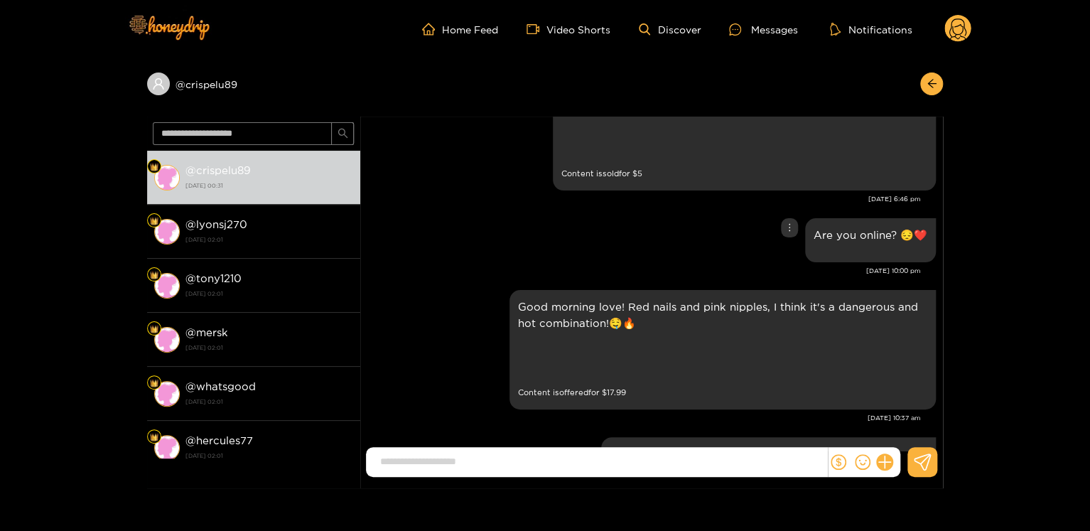
scroll to position [0, 0]
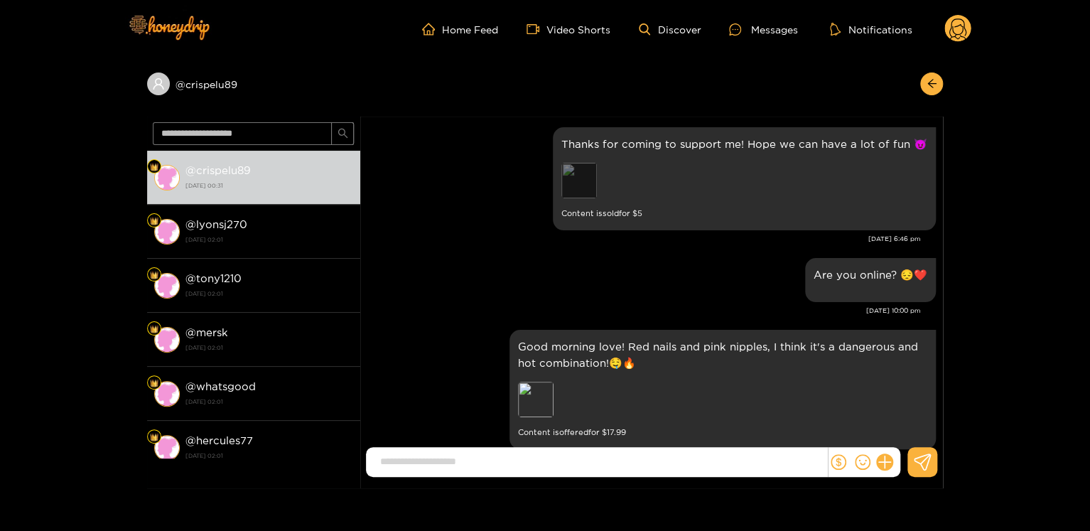
click at [572, 183] on div "Preview" at bounding box center [580, 181] width 36 height 36
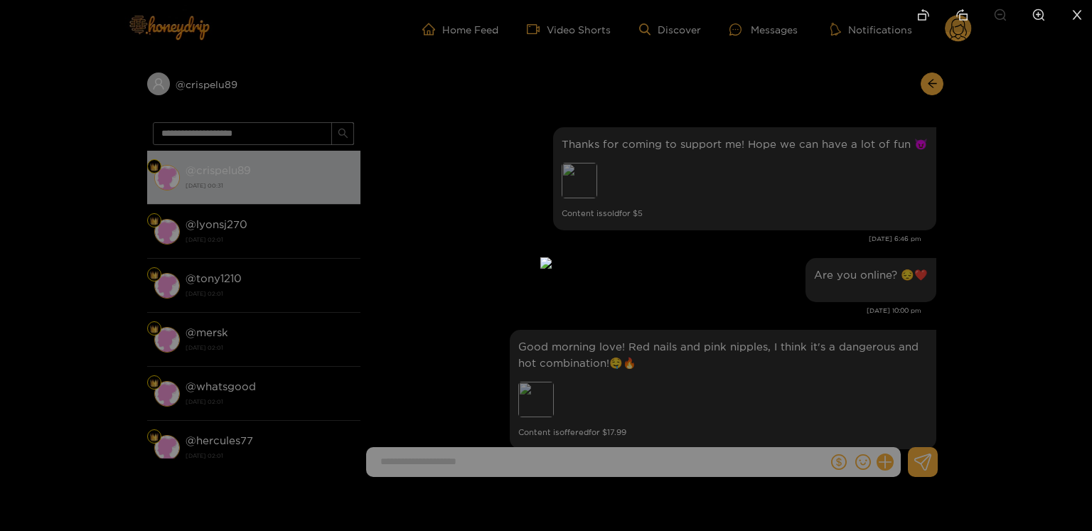
click at [824, 195] on div at bounding box center [546, 265] width 1092 height 531
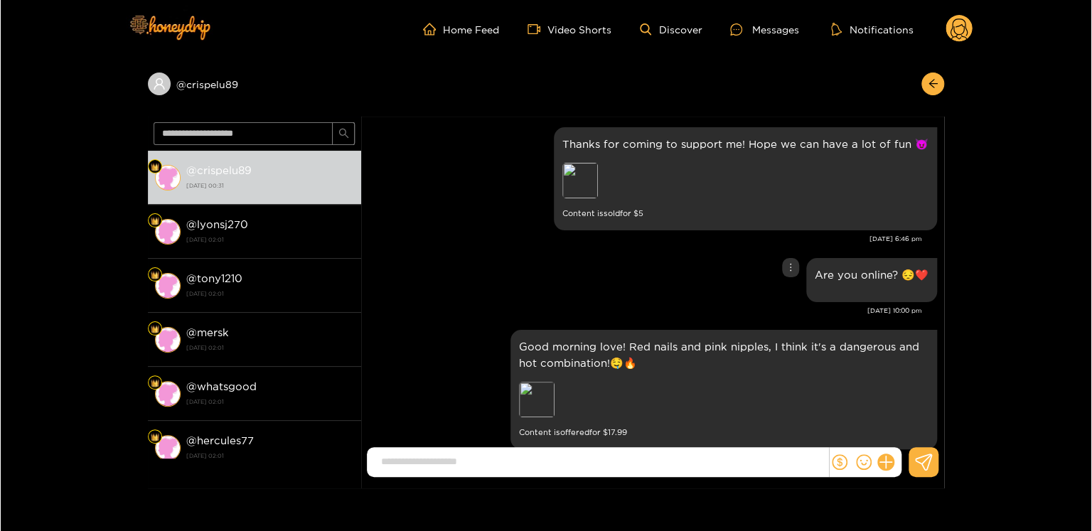
scroll to position [80, 0]
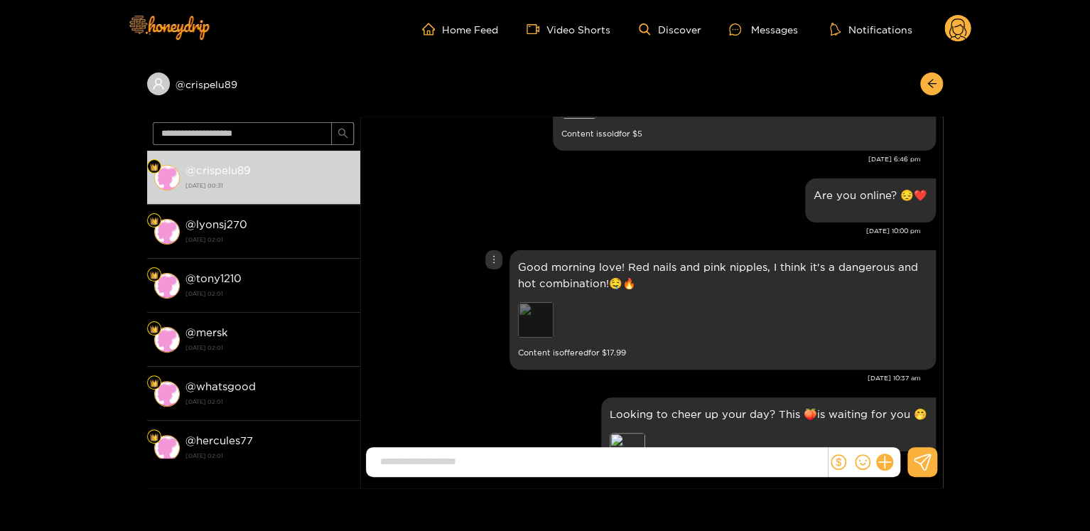
click at [526, 333] on div "Preview" at bounding box center [536, 320] width 36 height 36
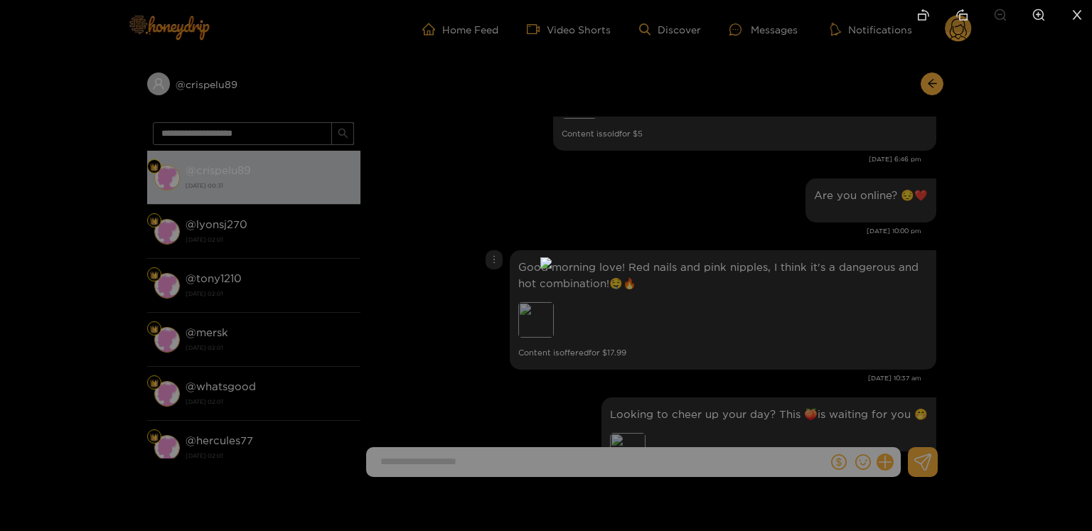
click at [776, 296] on div at bounding box center [546, 265] width 1092 height 531
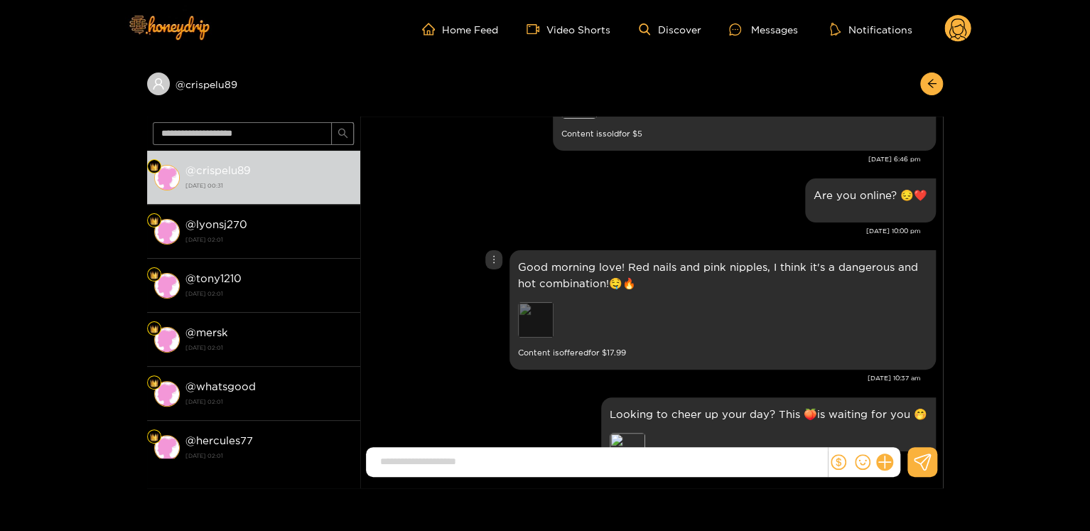
click at [538, 330] on div "Preview" at bounding box center [536, 320] width 36 height 36
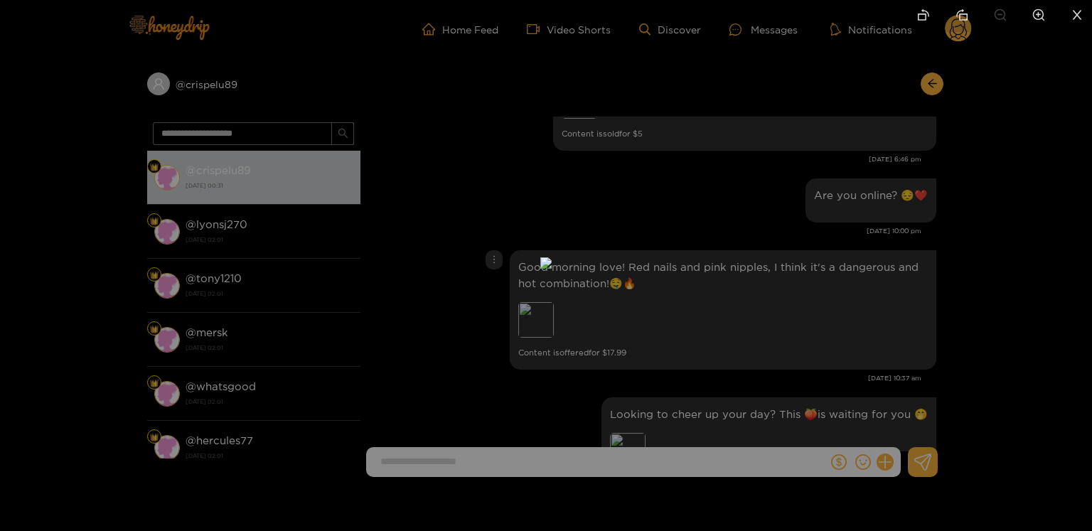
click at [837, 306] on div at bounding box center [546, 265] width 1092 height 531
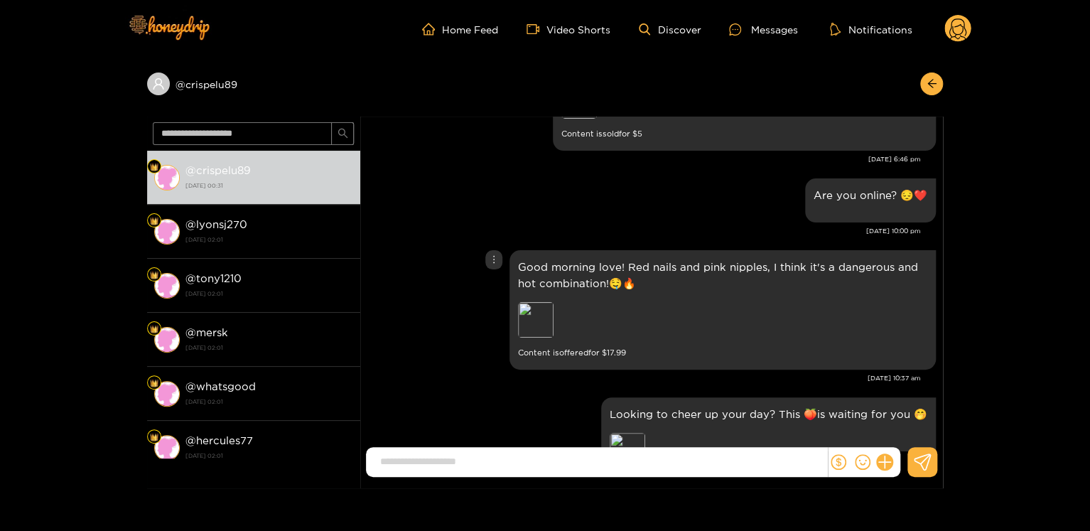
click at [559, 267] on p "Good morning love! Red nails and pink nipples, I think it's a dangerous and hot…" at bounding box center [722, 275] width 409 height 33
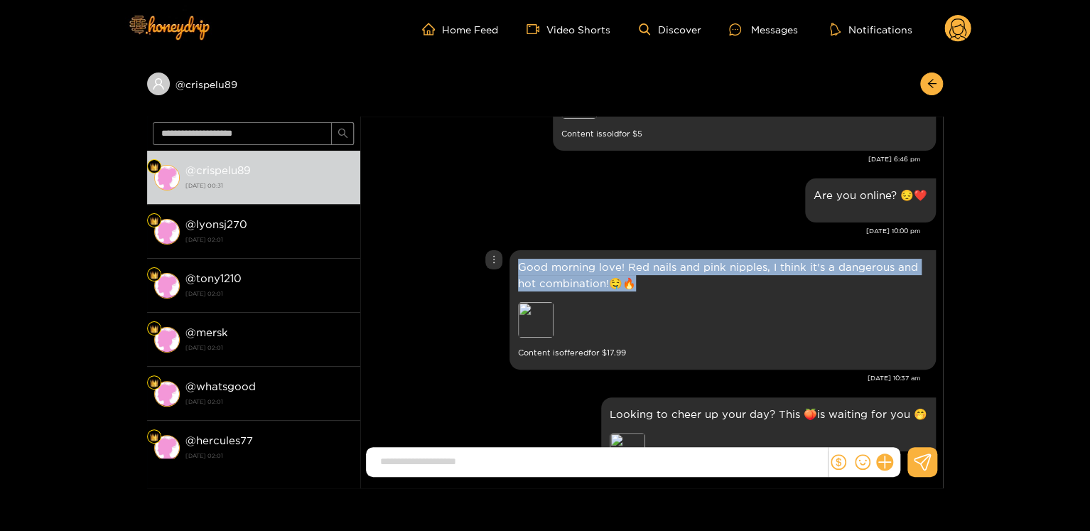
click at [559, 267] on p "Good morning love! Red nails and pink nipples, I think it's a dangerous and hot…" at bounding box center [722, 275] width 409 height 33
copy p "Good morning love! Red nails and pink nipples, I think it's a dangerous and hot…"
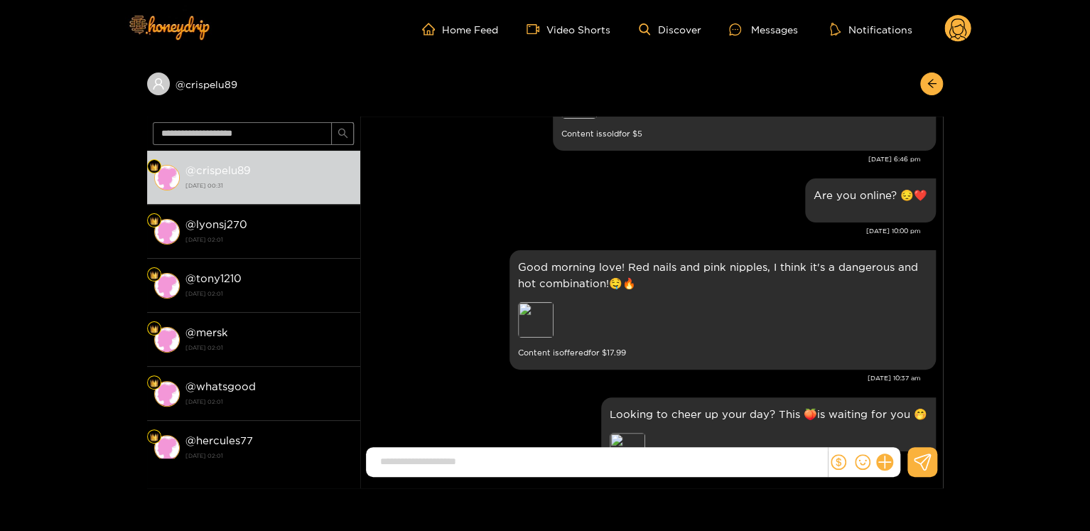
click at [912, 373] on div "[DATE] 10:37 am" at bounding box center [645, 378] width 554 height 10
click at [910, 373] on div "[DATE] 10:37 am" at bounding box center [645, 378] width 554 height 10
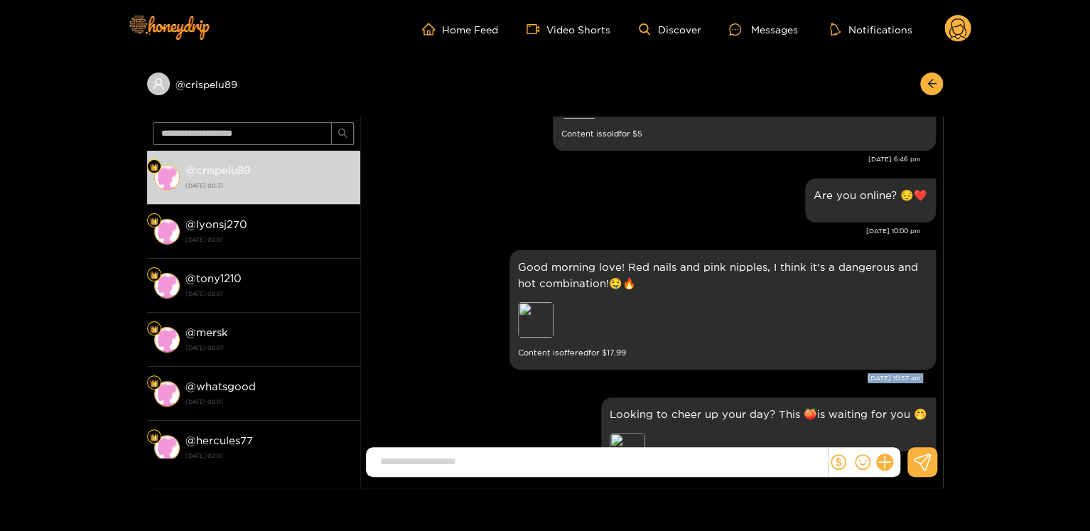
click at [910, 373] on div "[DATE] 10:37 am" at bounding box center [645, 378] width 554 height 10
click at [487, 259] on div at bounding box center [494, 259] width 17 height 19
click at [491, 296] on div "Unsend" at bounding box center [494, 289] width 46 height 23
click at [491, 296] on div "Unsend" at bounding box center [493, 289] width 35 height 14
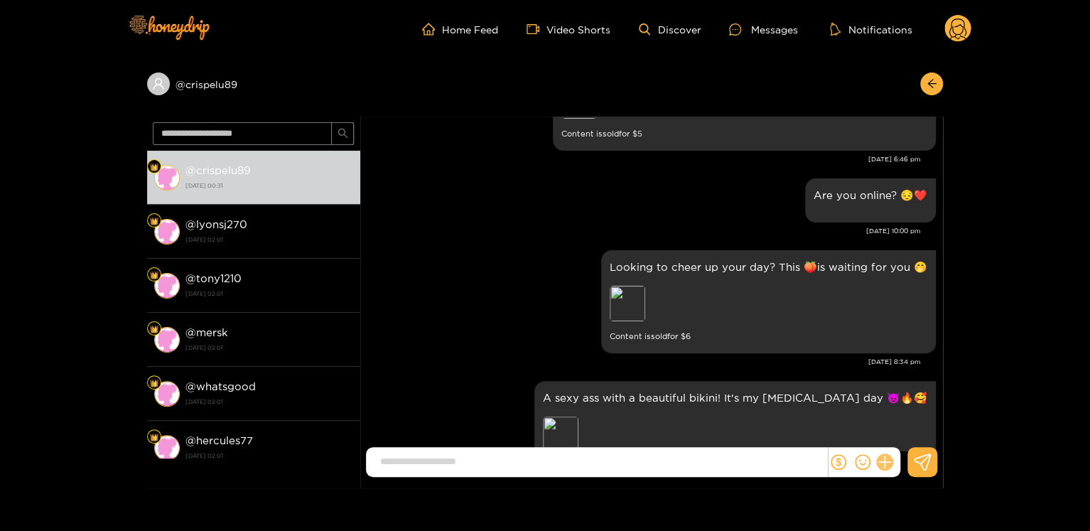
click at [881, 464] on icon at bounding box center [885, 462] width 16 height 16
click at [895, 433] on button at bounding box center [911, 428] width 50 height 32
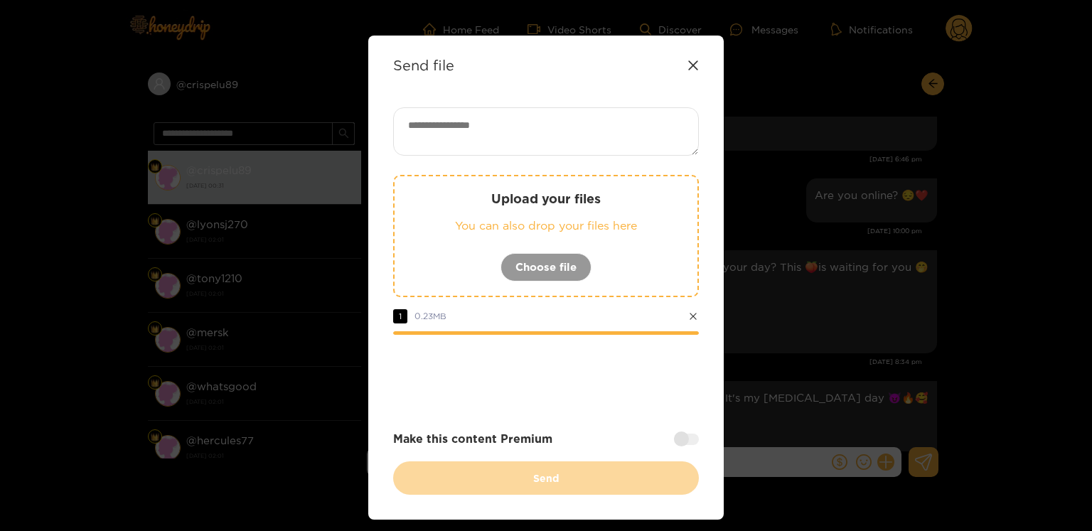
click at [466, 140] on textarea at bounding box center [546, 131] width 306 height 48
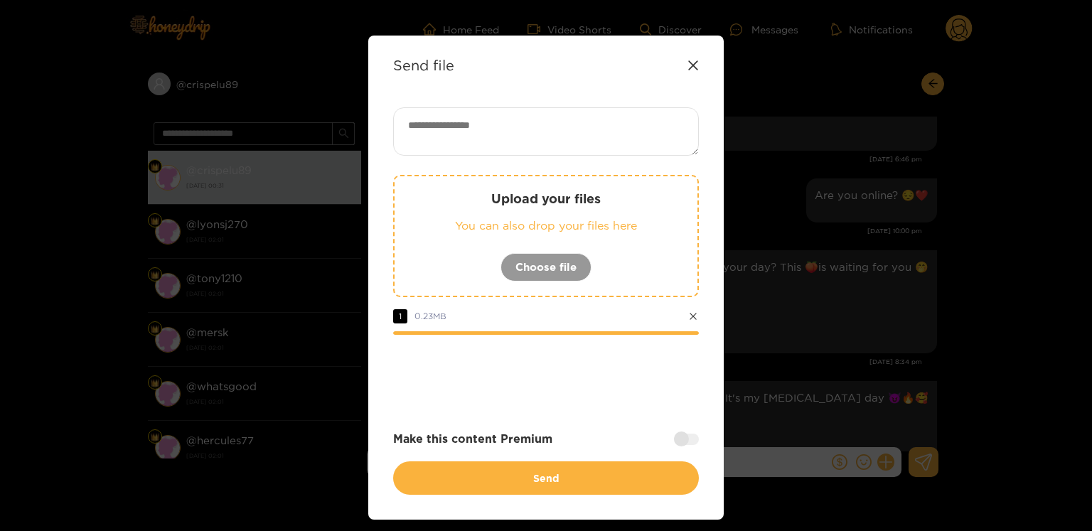
paste textarea "**********"
type textarea "**********"
click at [677, 440] on div at bounding box center [686, 438] width 25 height 11
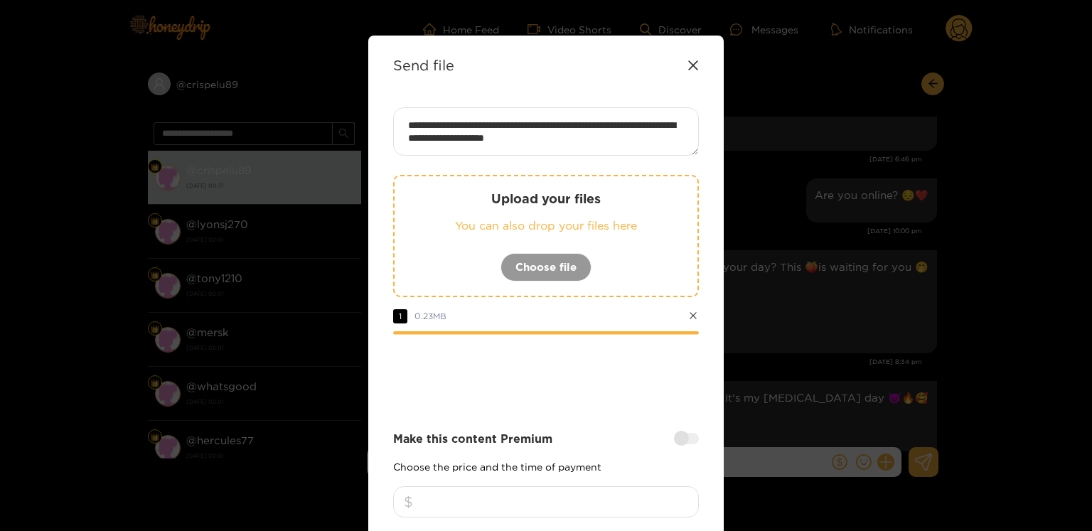
click at [606, 488] on input "number" at bounding box center [546, 501] width 306 height 31
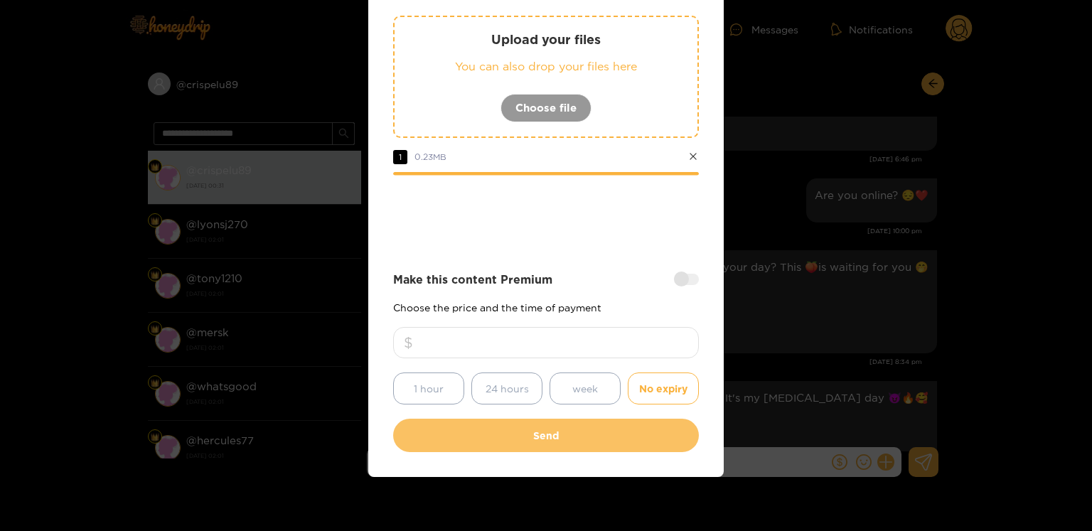
type input "**"
click at [556, 419] on button "Send" at bounding box center [546, 435] width 306 height 33
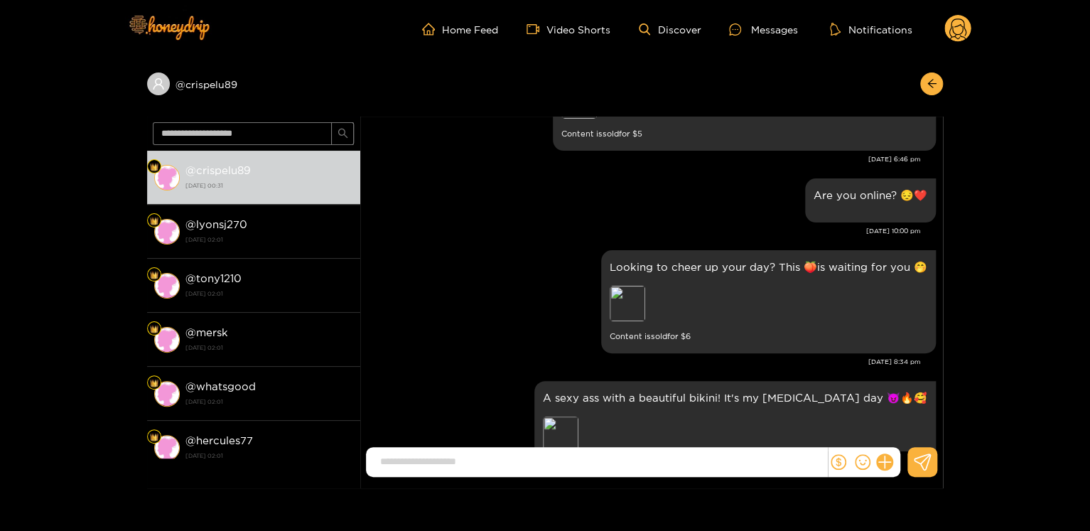
scroll to position [76, 0]
click at [958, 42] on icon at bounding box center [958, 29] width 27 height 28
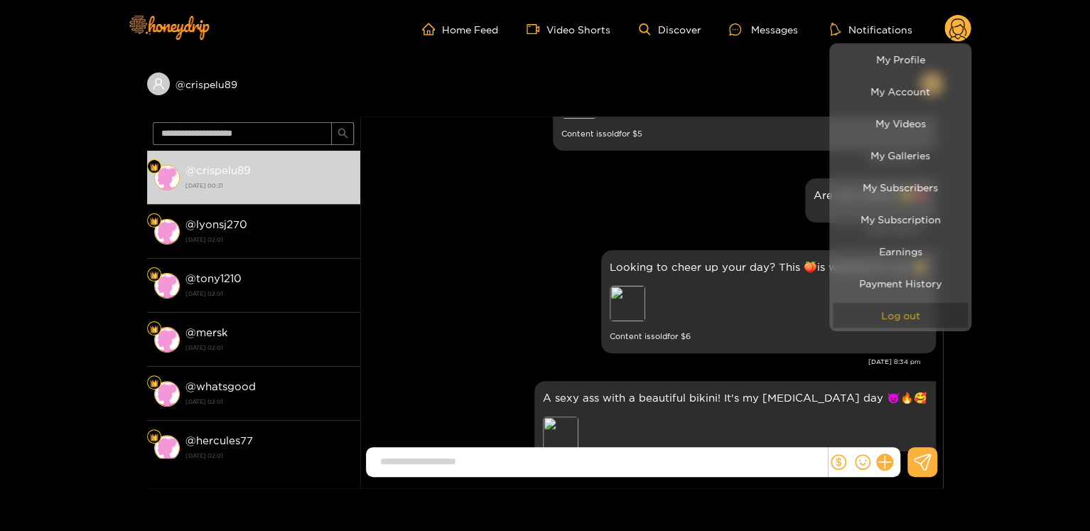
click at [918, 325] on button "Log out" at bounding box center [900, 315] width 135 height 25
